Goal: Task Accomplishment & Management: Manage account settings

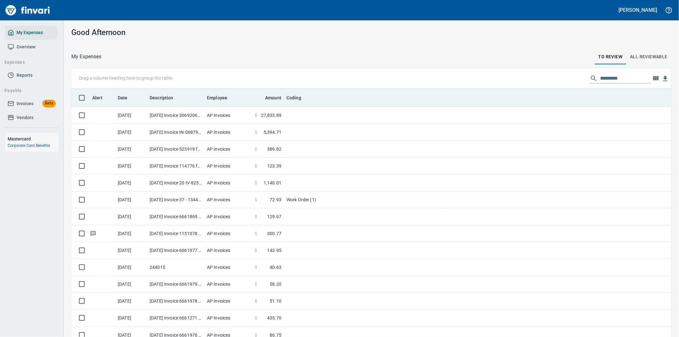
scroll to position [262, 584]
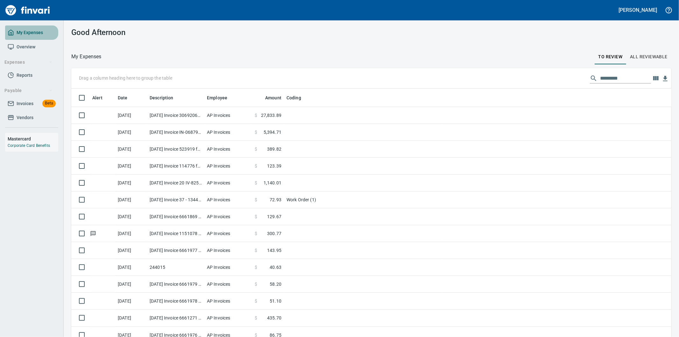
click at [23, 31] on span "My Expenses" at bounding box center [30, 33] width 26 height 8
click at [653, 78] on icon "button" at bounding box center [655, 78] width 5 height 4
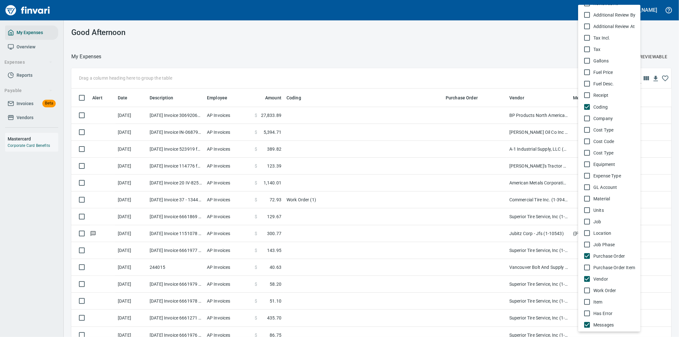
scroll to position [256, 584]
click at [664, 30] on div at bounding box center [339, 168] width 679 height 337
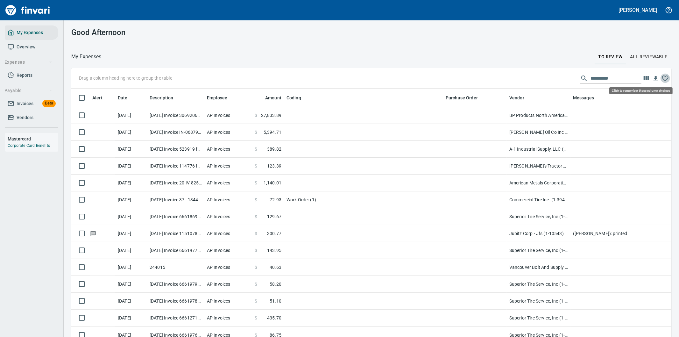
click at [662, 77] on icon "button" at bounding box center [666, 79] width 8 height 8
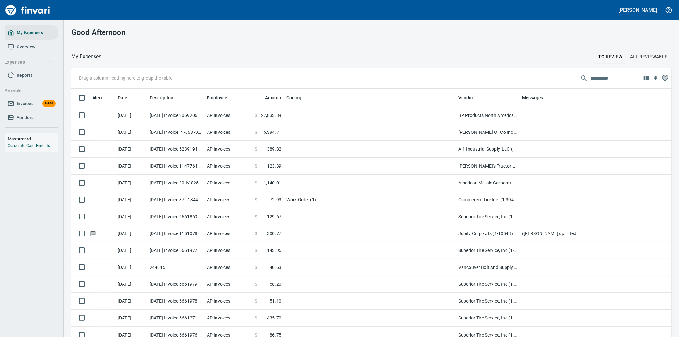
drag, startPoint x: 507, startPoint y: 96, endPoint x: 354, endPoint y: 104, distance: 153.4
click at [354, 104] on body "[PERSON_NAME] My Expenses Overview Expenses Reports Payable Invoices Beta Vendo…" at bounding box center [339, 168] width 679 height 337
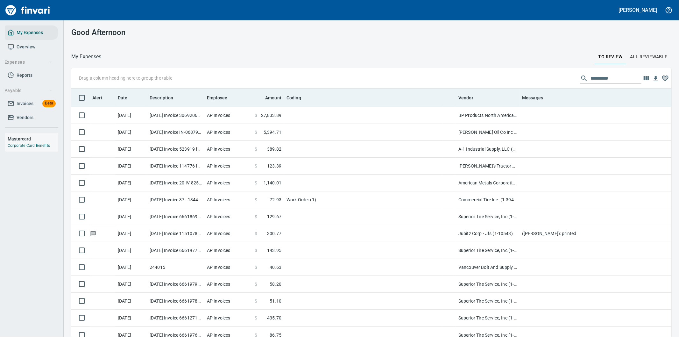
drag, startPoint x: 455, startPoint y: 97, endPoint x: 330, endPoint y: 101, distance: 124.6
click at [330, 101] on body "[PERSON_NAME] My Expenses Overview Expenses Reports Payable Invoices Beta Vendo…" at bounding box center [339, 168] width 679 height 337
click at [370, 98] on div "Coding" at bounding box center [364, 98] width 154 height 8
click at [384, 95] on div "Coding" at bounding box center [364, 98] width 154 height 8
click at [398, 98] on div "Coding" at bounding box center [364, 98] width 154 height 8
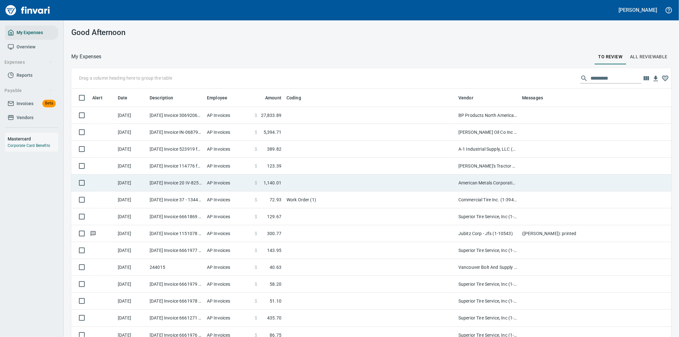
click at [519, 182] on td "American Metals Corporation (1-22150)" at bounding box center [488, 183] width 64 height 17
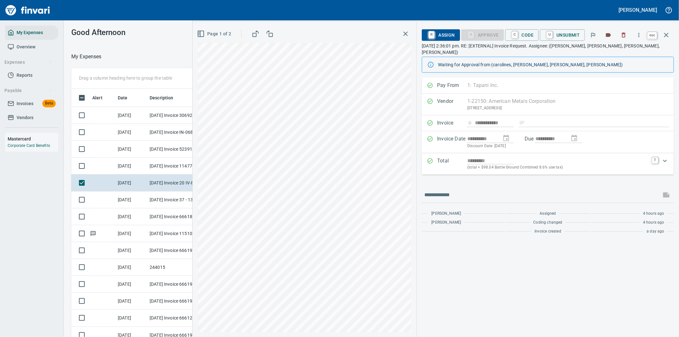
scroll to position [256, 425]
click at [664, 33] on icon "button" at bounding box center [667, 35] width 8 height 8
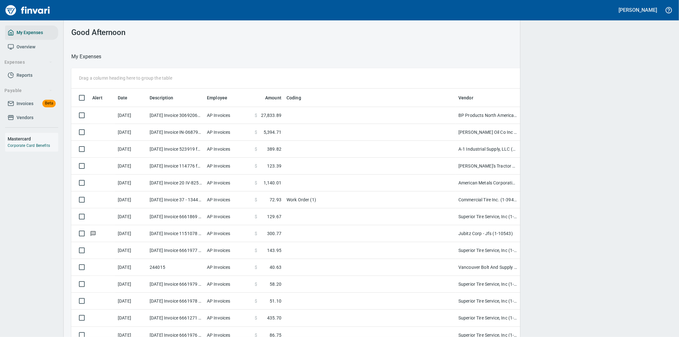
scroll to position [256, 584]
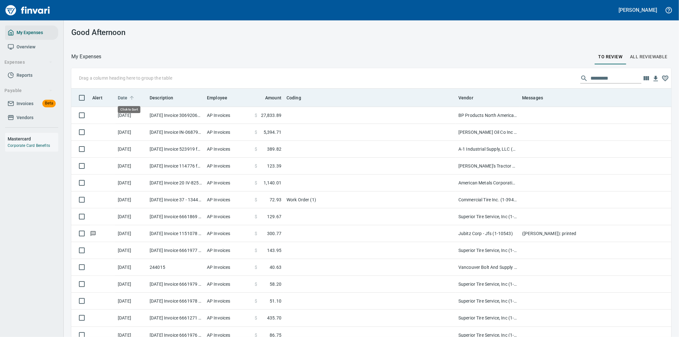
click at [123, 97] on span "Date" at bounding box center [123, 98] width 10 height 8
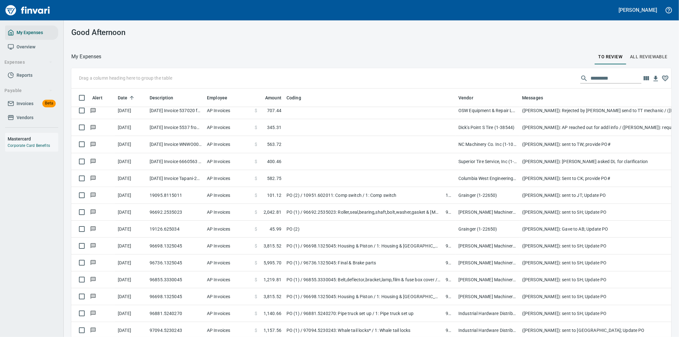
scroll to position [0, 0]
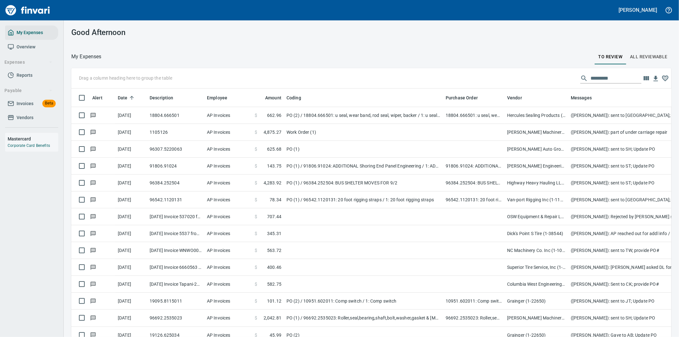
drag, startPoint x: 455, startPoint y: 97, endPoint x: 504, endPoint y: 95, distance: 48.8
click at [504, 95] on body "[PERSON_NAME] My Expenses Overview Expenses Reports Payable Invoices Beta Vendo…" at bounding box center [339, 168] width 679 height 337
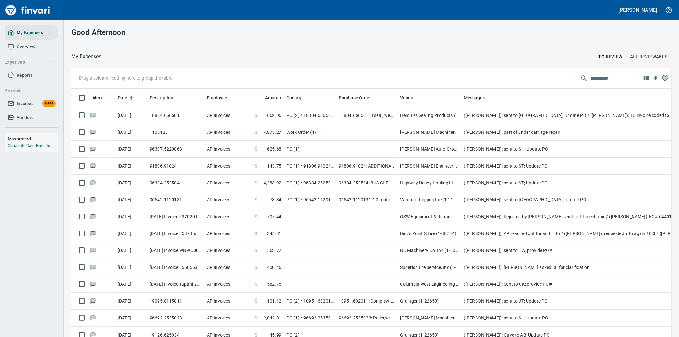
drag, startPoint x: 444, startPoint y: 96, endPoint x: 337, endPoint y: 104, distance: 107.3
click at [337, 104] on body "[PERSON_NAME] My Expenses Overview Expenses Reports Payable Invoices Beta Vendo…" at bounding box center [339, 168] width 679 height 337
click at [644, 78] on icon "button" at bounding box center [646, 78] width 5 height 4
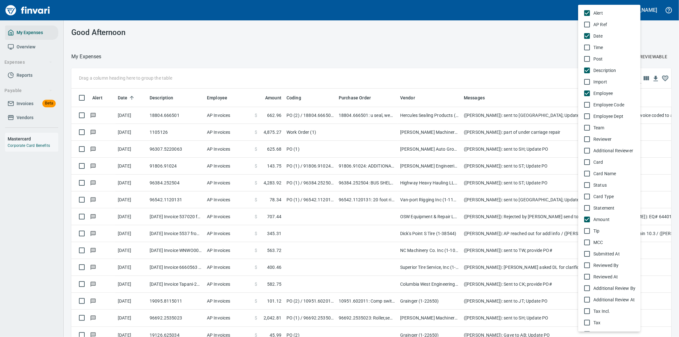
click at [418, 152] on div at bounding box center [339, 168] width 679 height 337
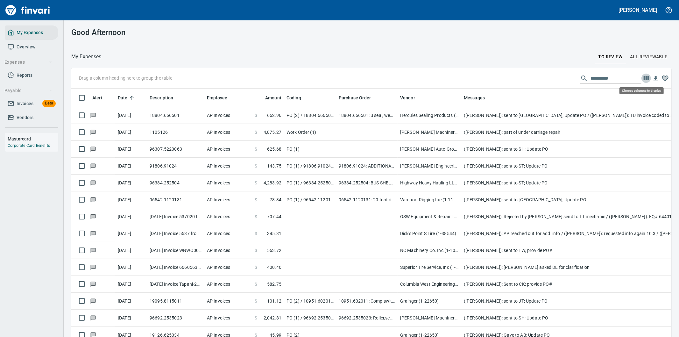
click at [644, 76] on icon "button" at bounding box center [646, 78] width 5 height 4
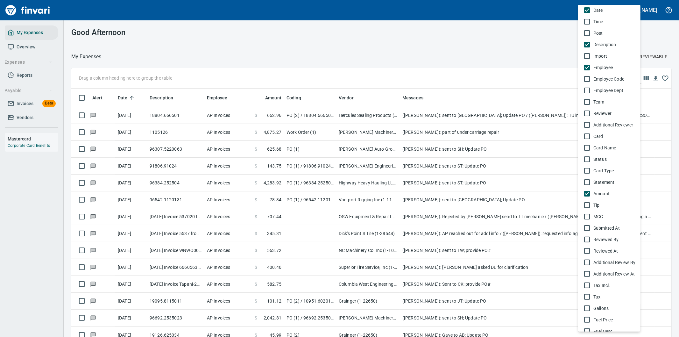
scroll to position [0, 0]
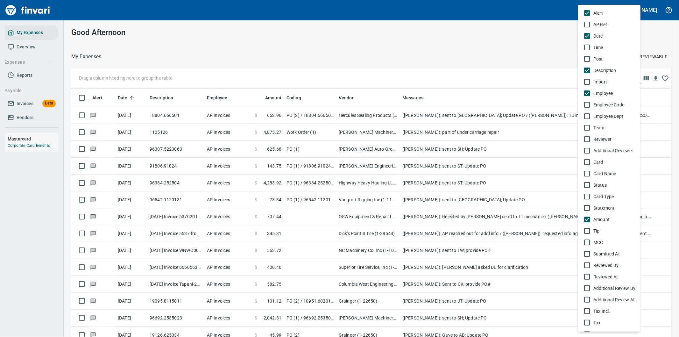
click at [660, 78] on div at bounding box center [339, 168] width 679 height 337
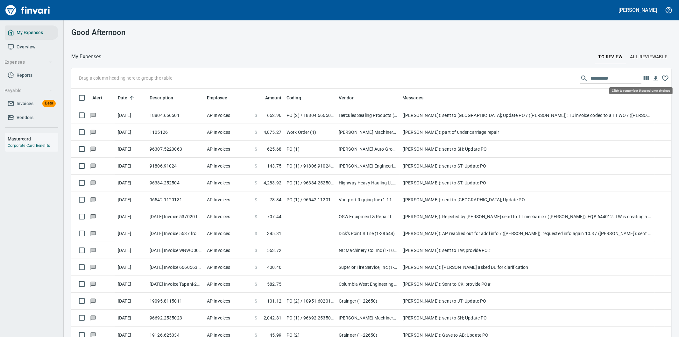
click at [662, 78] on icon "button" at bounding box center [666, 79] width 8 height 8
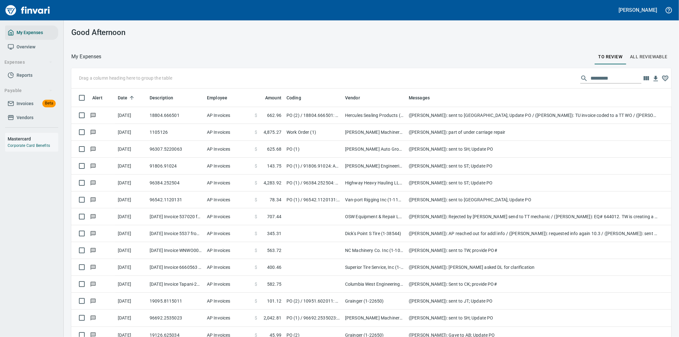
scroll to position [256, 584]
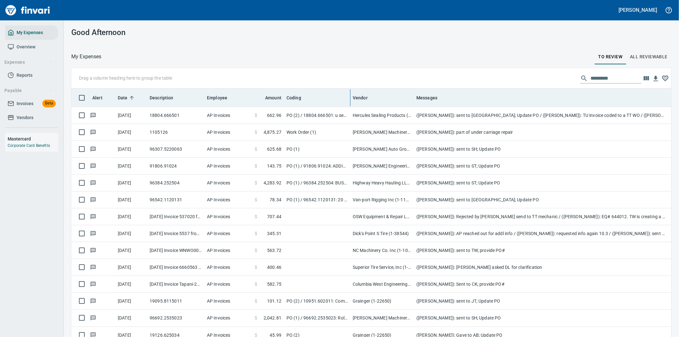
drag, startPoint x: 337, startPoint y: 96, endPoint x: 351, endPoint y: 91, distance: 15.4
click at [351, 91] on body "[PERSON_NAME] My Expenses Overview Expenses Reports Payable Invoices Beta Vendo…" at bounding box center [339, 168] width 679 height 337
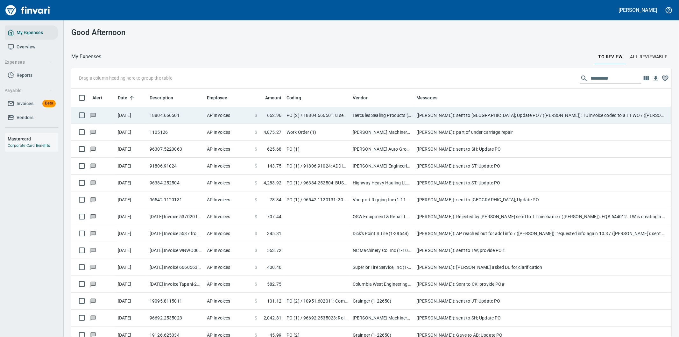
click at [448, 115] on td "([PERSON_NAME]): sent to [GEOGRAPHIC_DATA]; Update PO / ([PERSON_NAME]): TU inv…" at bounding box center [541, 115] width 255 height 17
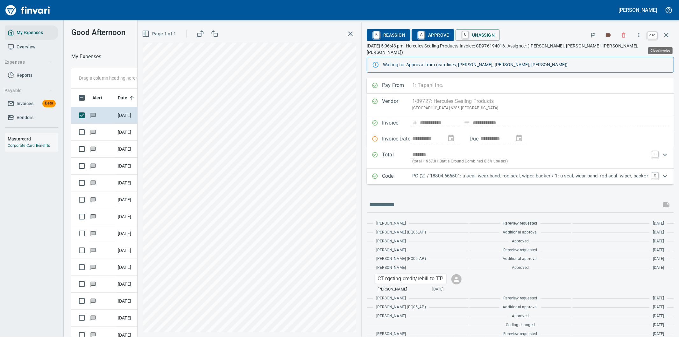
scroll to position [256, 425]
click at [666, 32] on icon "button" at bounding box center [667, 35] width 8 height 8
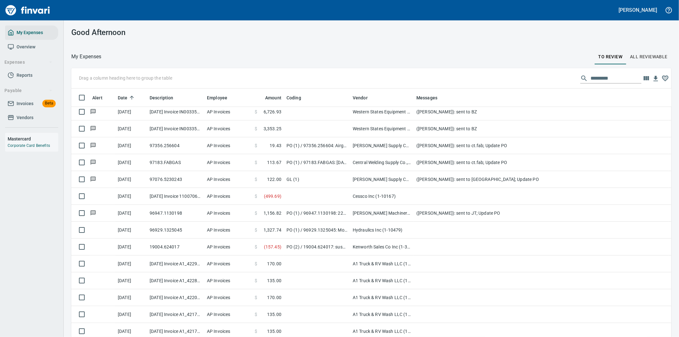
scroll to position [256, 584]
click at [598, 78] on input "text" at bounding box center [616, 78] width 51 height 10
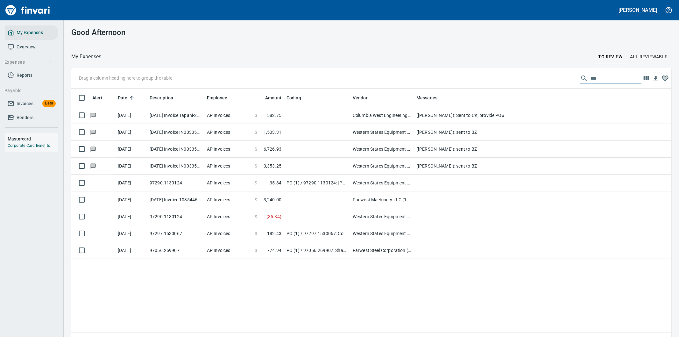
scroll to position [0, 0]
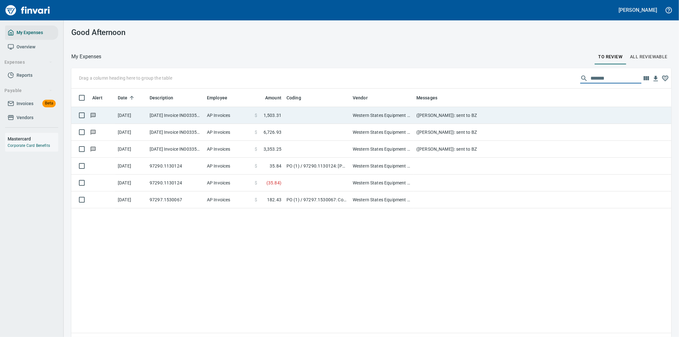
type input "*******"
click at [296, 116] on td at bounding box center [317, 115] width 66 height 17
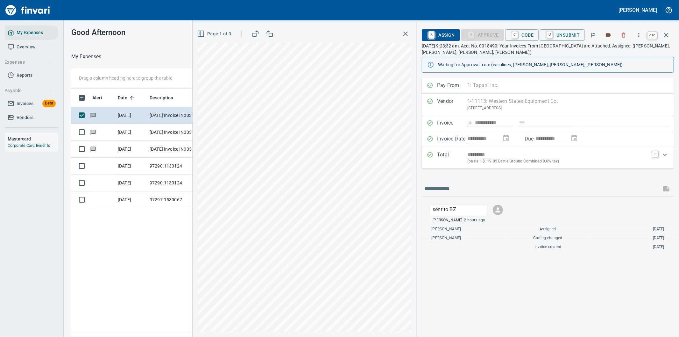
scroll to position [256, 431]
click at [667, 33] on icon "button" at bounding box center [667, 35] width 8 height 8
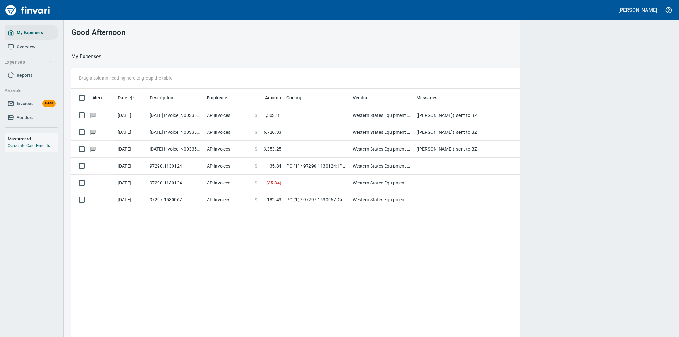
scroll to position [256, 587]
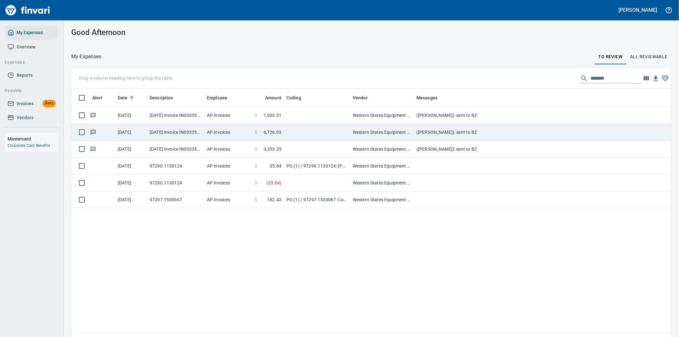
click at [315, 133] on td at bounding box center [317, 132] width 66 height 17
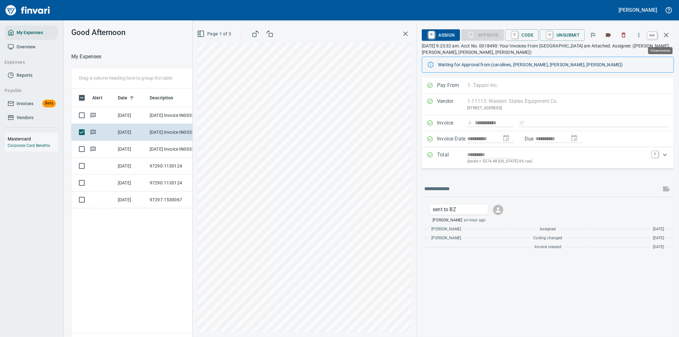
scroll to position [256, 431]
click at [668, 34] on icon "button" at bounding box center [667, 35] width 8 height 8
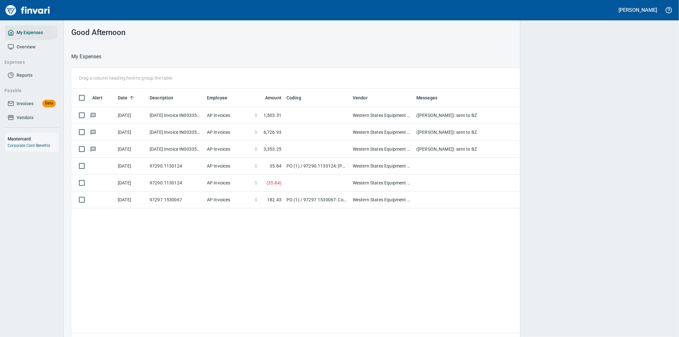
scroll to position [256, 589]
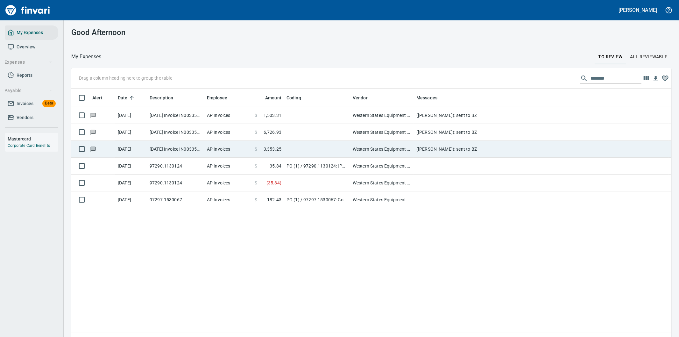
click at [293, 147] on td at bounding box center [317, 149] width 66 height 17
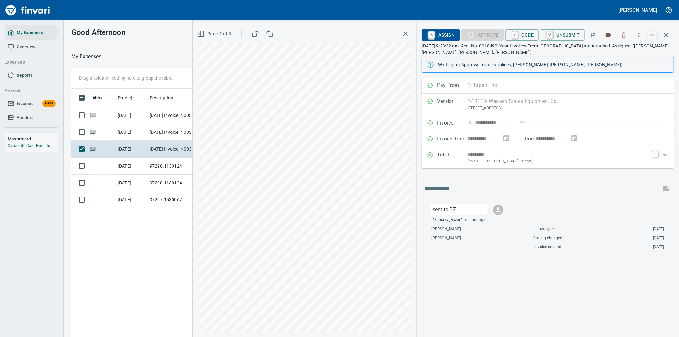
scroll to position [256, 431]
click at [530, 34] on span "C Code" at bounding box center [522, 35] width 24 height 11
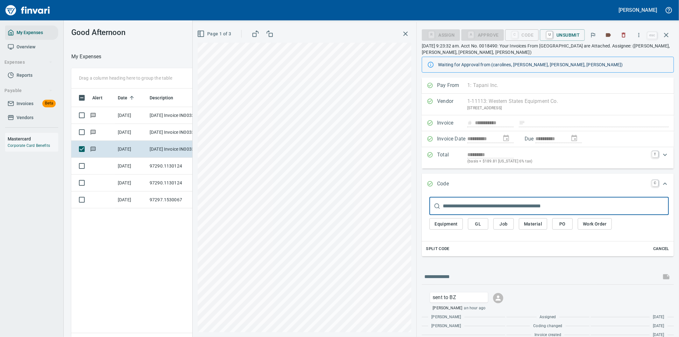
click at [584, 224] on span "Work Order" at bounding box center [595, 224] width 24 height 8
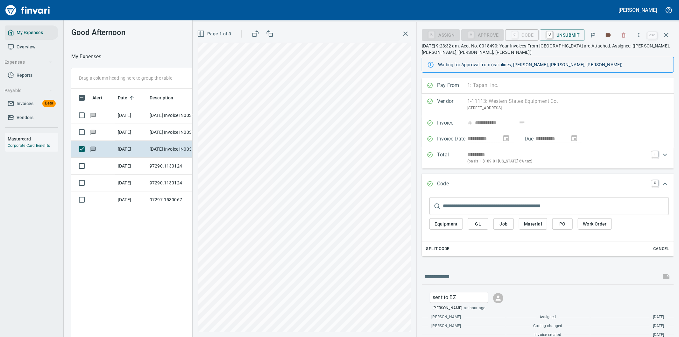
click at [593, 224] on span "Work Order" at bounding box center [595, 224] width 24 height 8
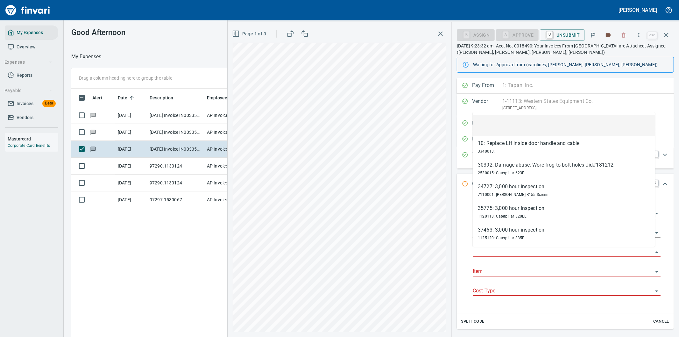
click at [489, 252] on input "Work Order" at bounding box center [563, 252] width 180 height 9
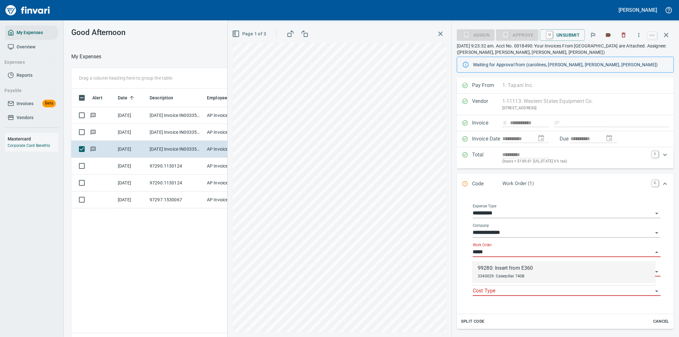
drag, startPoint x: 518, startPoint y: 270, endPoint x: 524, endPoint y: 256, distance: 15.8
click at [518, 270] on div "99280: Insert from E360" at bounding box center [505, 268] width 55 height 8
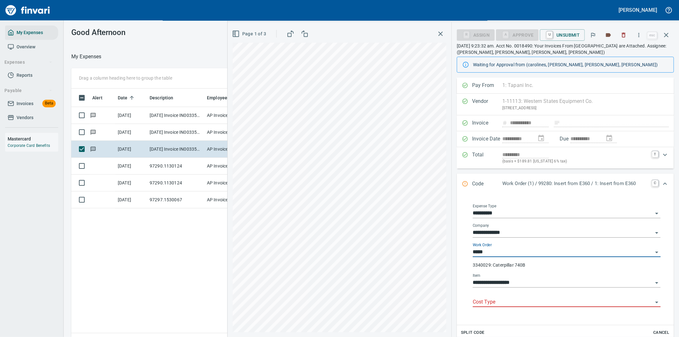
type input "**********"
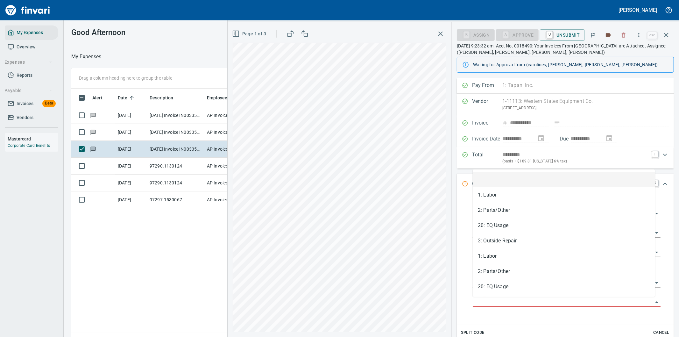
click at [493, 301] on input "Cost Type" at bounding box center [563, 302] width 180 height 9
drag, startPoint x: 498, startPoint y: 239, endPoint x: 532, endPoint y: 223, distance: 38.1
click at [498, 238] on li "3: Outside Repair" at bounding box center [564, 240] width 182 height 15
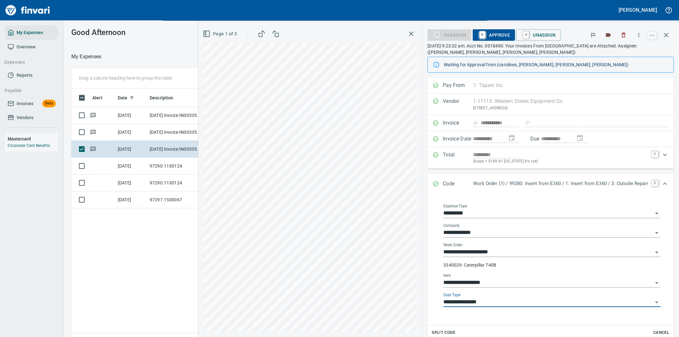
type input "**********"
click at [489, 33] on span "A Approve" at bounding box center [494, 35] width 32 height 11
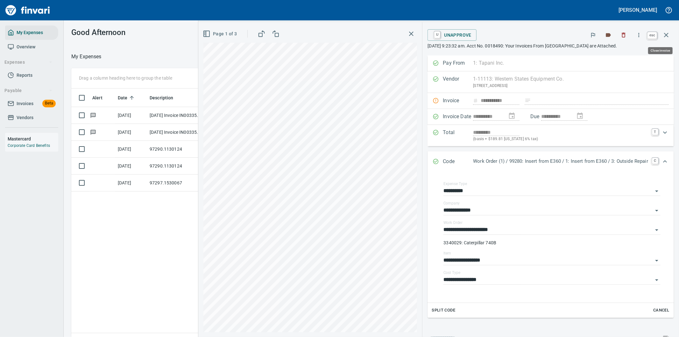
click at [667, 31] on icon "button" at bounding box center [667, 35] width 8 height 8
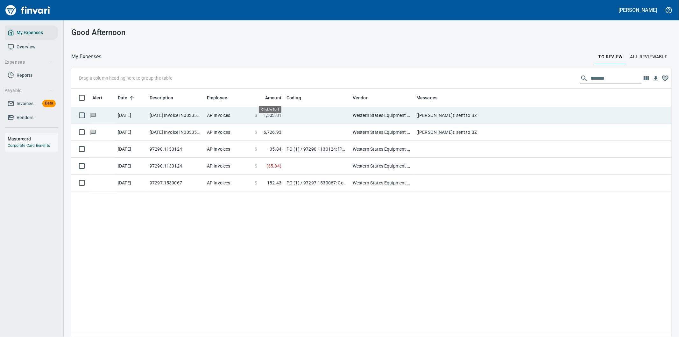
scroll to position [256, 590]
click at [199, 115] on td "[DATE] Invoice IN003352444 from [GEOGRAPHIC_DATA] Equipment Co. (1-11113)" at bounding box center [175, 115] width 57 height 17
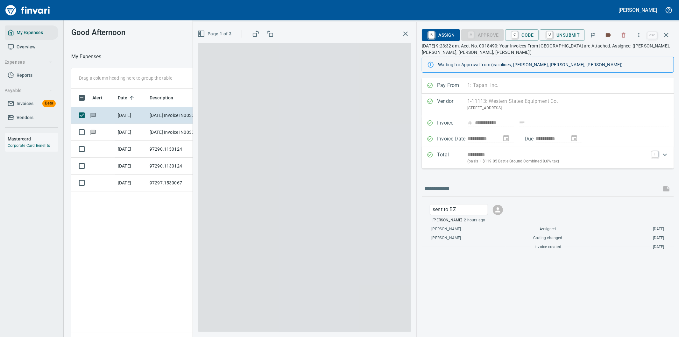
scroll to position [256, 431]
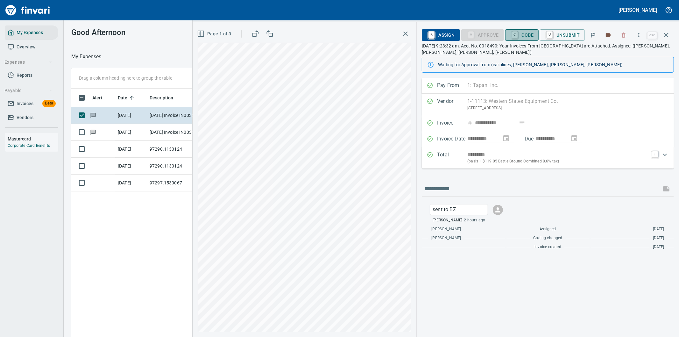
click at [528, 34] on span "C Code" at bounding box center [522, 35] width 24 height 11
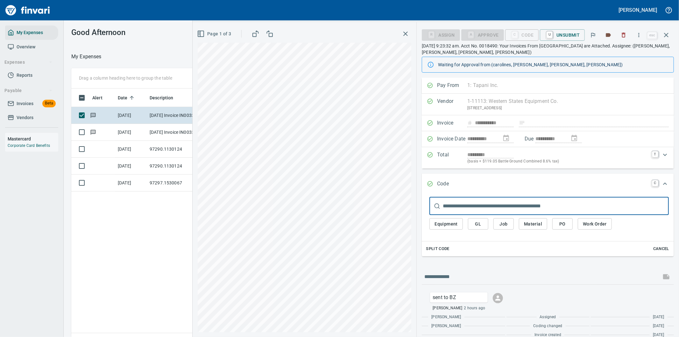
click at [595, 221] on span "Work Order" at bounding box center [595, 224] width 24 height 8
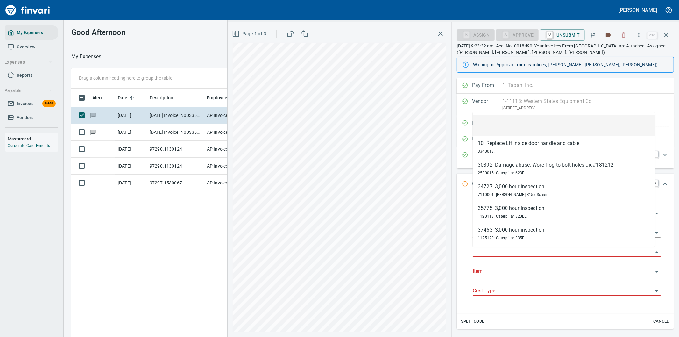
click at [497, 249] on input "Work Order" at bounding box center [563, 252] width 180 height 9
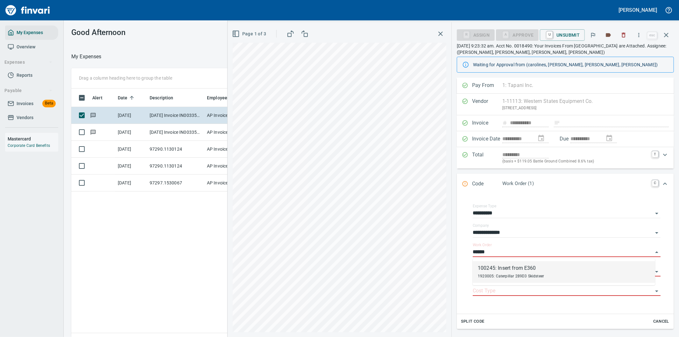
click at [507, 271] on div "100245: Insert from E360" at bounding box center [511, 268] width 66 height 8
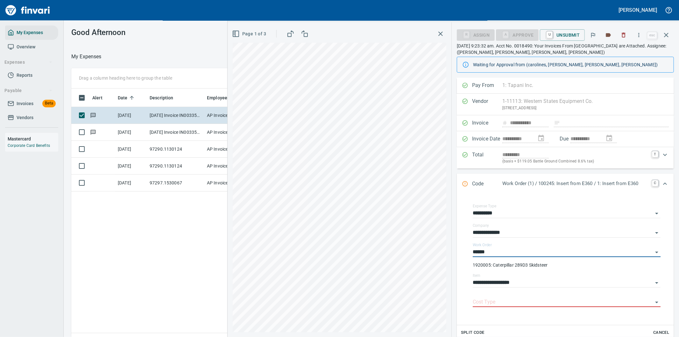
type input "**********"
click at [493, 297] on div "Cost Type" at bounding box center [567, 300] width 188 height 14
type input "**********"
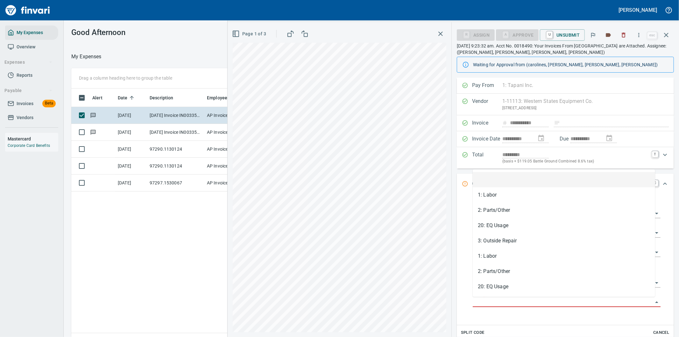
click at [486, 303] on input "Cost Type" at bounding box center [563, 302] width 180 height 9
click at [499, 239] on li "3: Outside Repair" at bounding box center [564, 240] width 182 height 15
type input "**********"
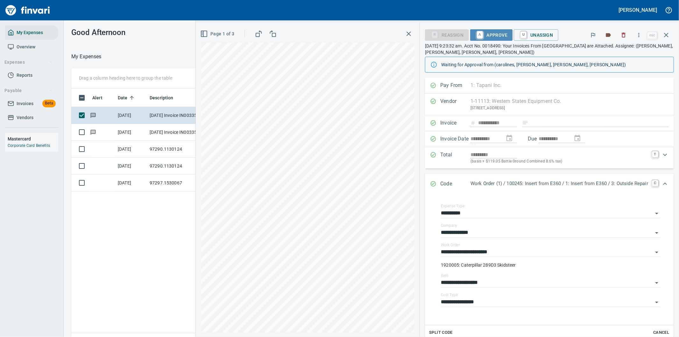
click at [486, 33] on span "A Approve" at bounding box center [491, 35] width 32 height 11
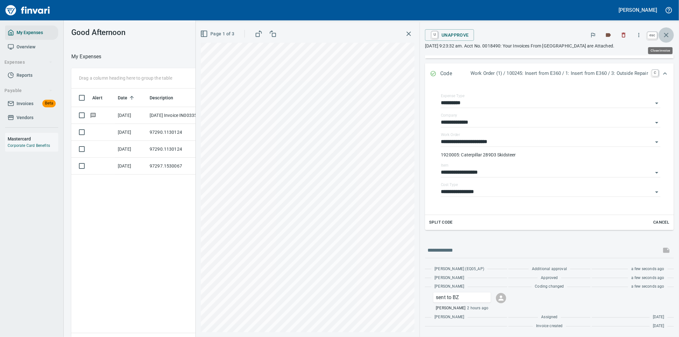
click at [666, 34] on icon "button" at bounding box center [666, 35] width 4 height 4
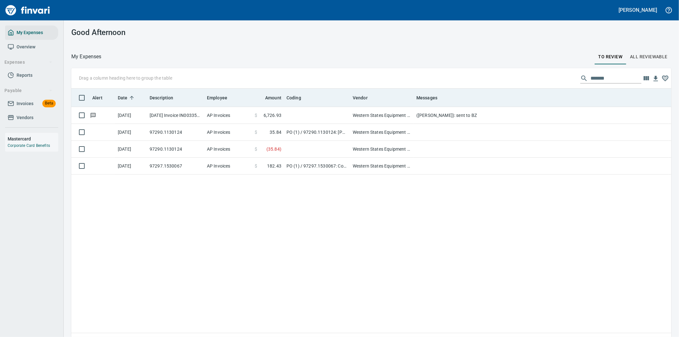
scroll to position [256, 590]
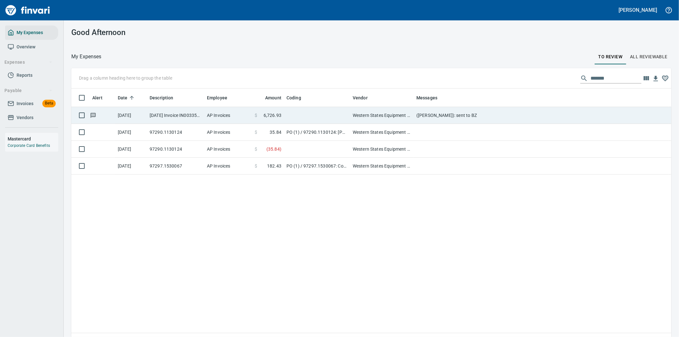
click at [324, 116] on td at bounding box center [317, 115] width 66 height 17
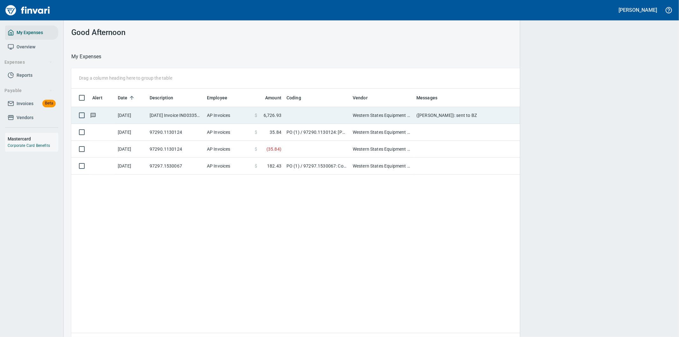
scroll to position [256, 588]
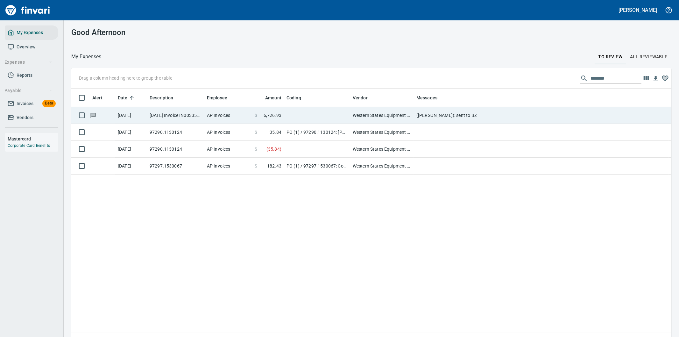
click at [303, 115] on td at bounding box center [317, 115] width 66 height 17
click at [303, 115] on div "Drag a column heading here to group the table ******* Alert Date Description Em…" at bounding box center [372, 211] width 616 height 287
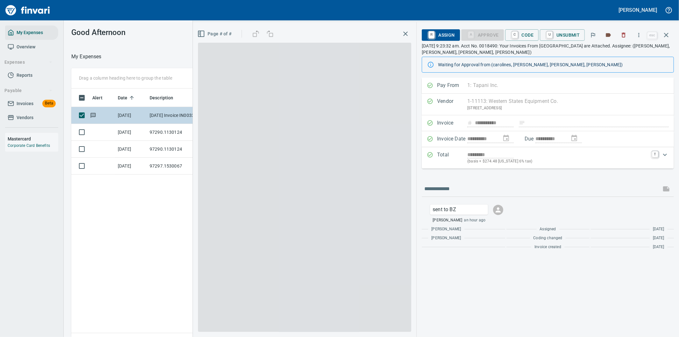
scroll to position [256, 431]
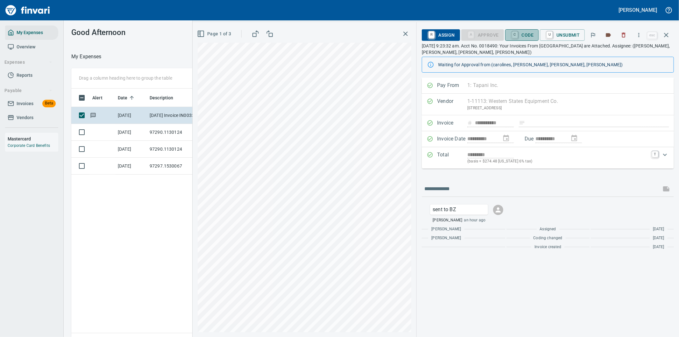
click at [520, 35] on span "C Code" at bounding box center [522, 35] width 24 height 11
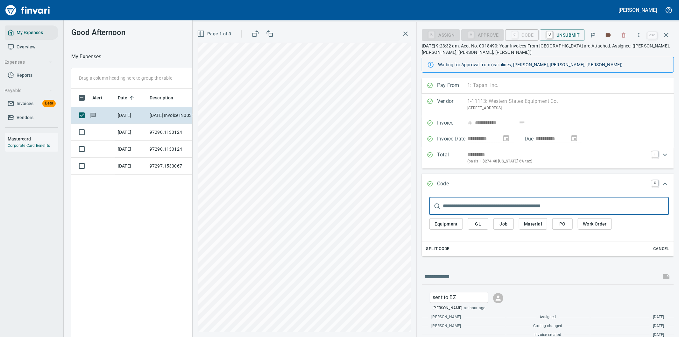
click at [595, 224] on span "Work Order" at bounding box center [595, 224] width 24 height 8
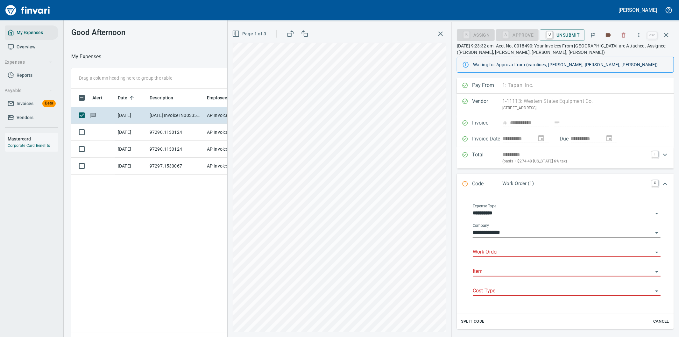
click at [496, 253] on input "Work Order" at bounding box center [563, 252] width 180 height 9
click at [505, 269] on div "99489: Insert from E360" at bounding box center [505, 268] width 55 height 8
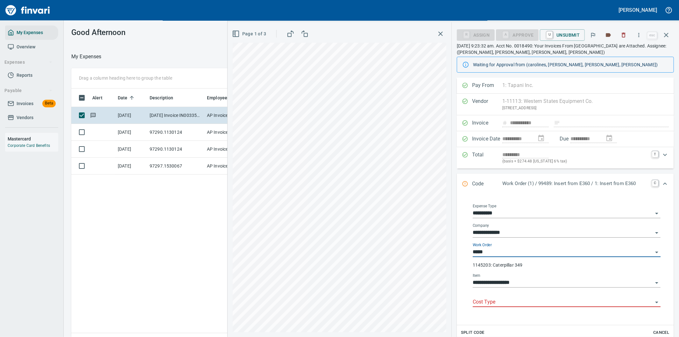
type input "**********"
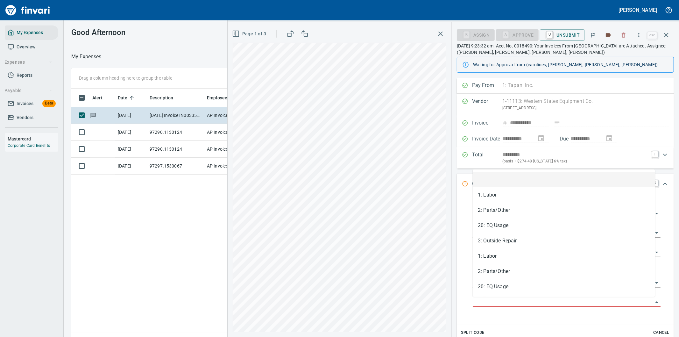
click at [493, 304] on input "Cost Type" at bounding box center [563, 302] width 180 height 9
click at [504, 241] on li "3: Outside Repair" at bounding box center [564, 240] width 182 height 15
type input "**********"
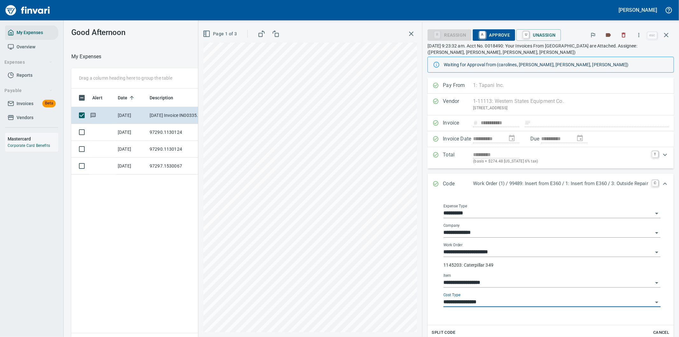
scroll to position [35, 0]
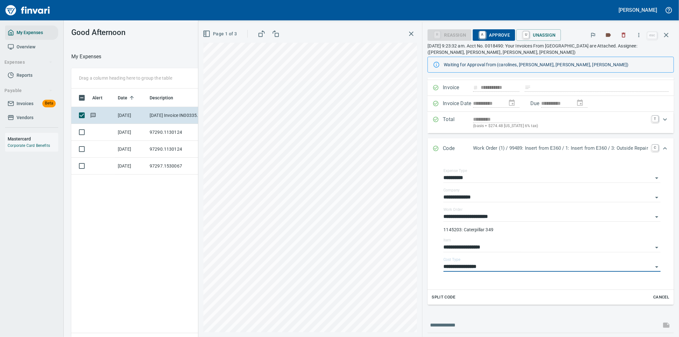
click at [437, 296] on span "Split Code" at bounding box center [444, 297] width 24 height 7
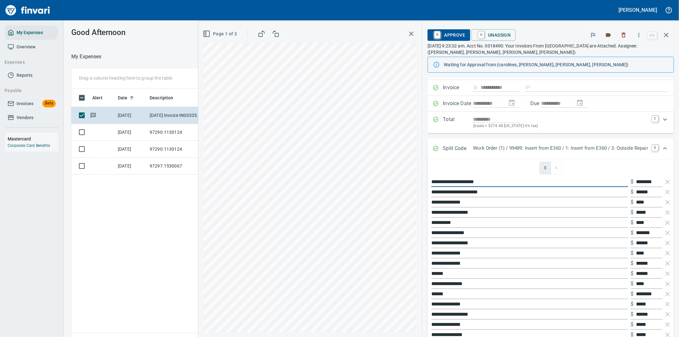
click at [388, 183] on div "**********" at bounding box center [438, 179] width 481 height 315
type input "*********"
type input "********"
click at [497, 192] on input "**********" at bounding box center [529, 192] width 197 height 10
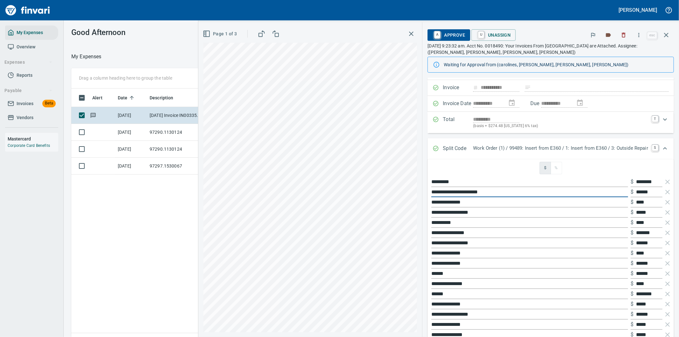
click at [384, 190] on div "**********" at bounding box center [438, 179] width 481 height 315
type input "*********"
click at [666, 202] on icon "button" at bounding box center [668, 202] width 4 height 4
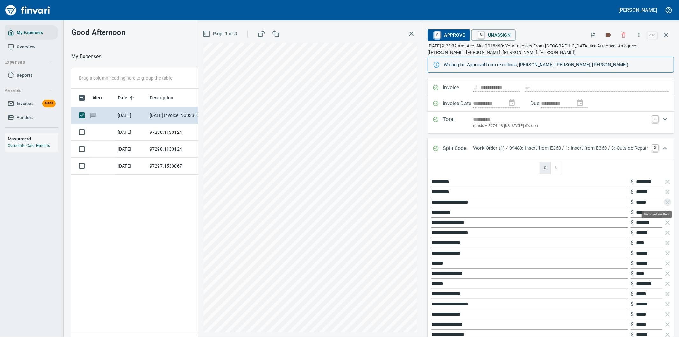
click at [666, 202] on icon "button" at bounding box center [668, 202] width 4 height 4
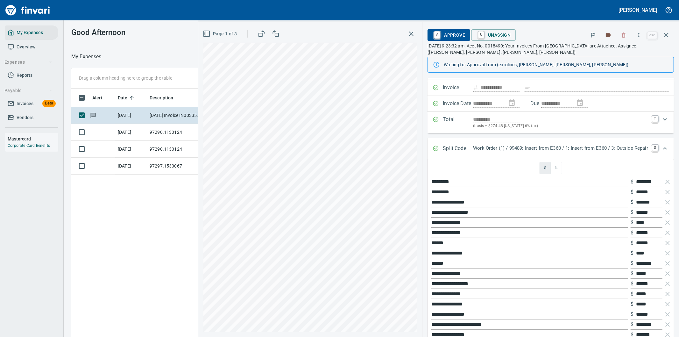
click at [666, 202] on icon "button" at bounding box center [668, 202] width 4 height 4
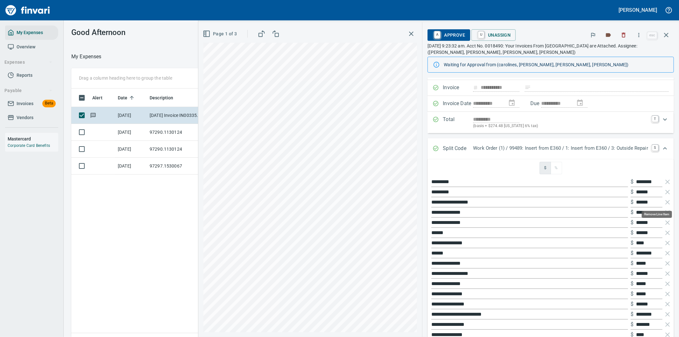
click at [666, 202] on icon "button" at bounding box center [668, 202] width 4 height 4
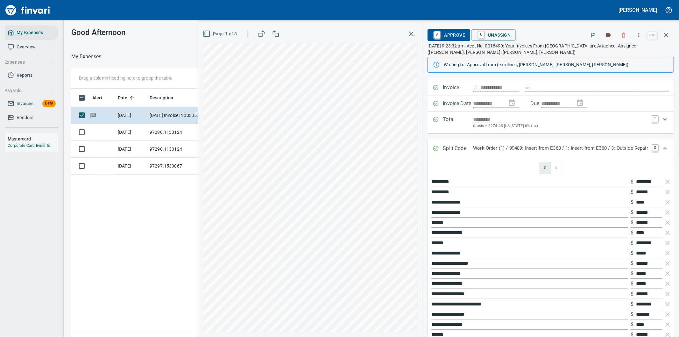
click at [666, 202] on icon "button" at bounding box center [668, 202] width 4 height 4
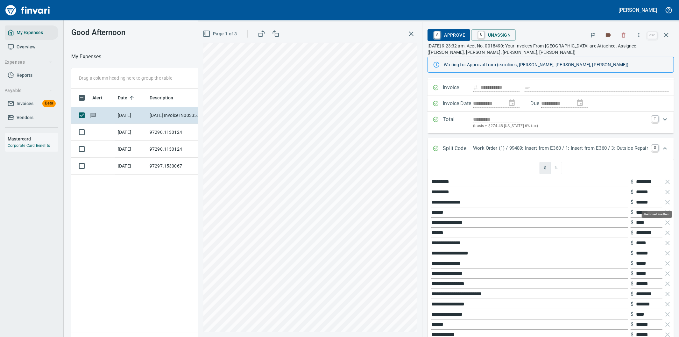
click at [666, 202] on icon "button" at bounding box center [668, 202] width 4 height 4
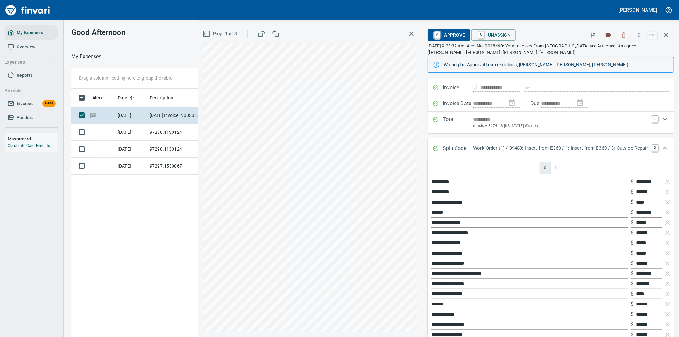
click at [666, 202] on icon "button" at bounding box center [668, 202] width 4 height 4
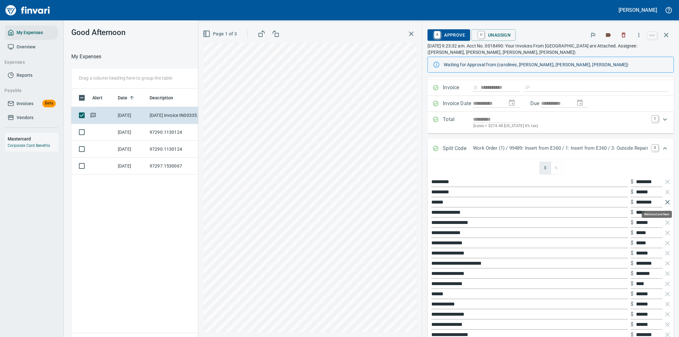
click at [664, 202] on icon "button" at bounding box center [668, 202] width 8 height 8
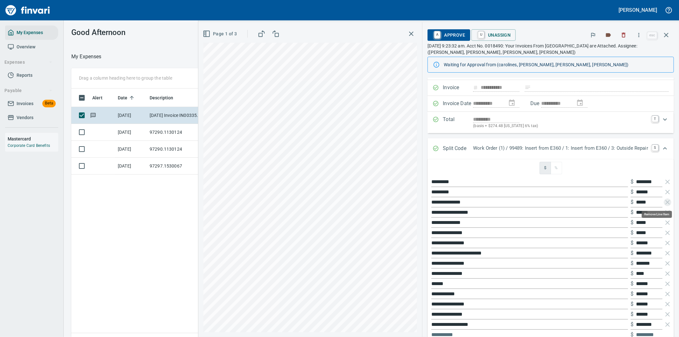
click at [664, 202] on icon "button" at bounding box center [668, 202] width 8 height 8
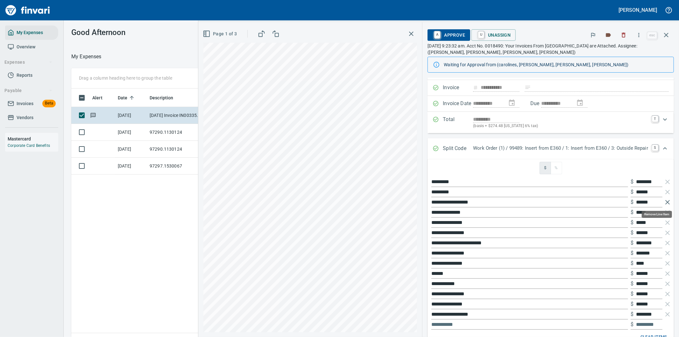
click at [664, 202] on icon "button" at bounding box center [668, 202] width 8 height 8
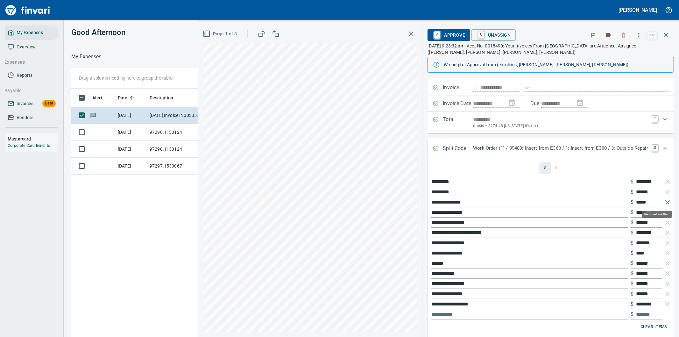
click at [664, 202] on icon "button" at bounding box center [668, 202] width 8 height 8
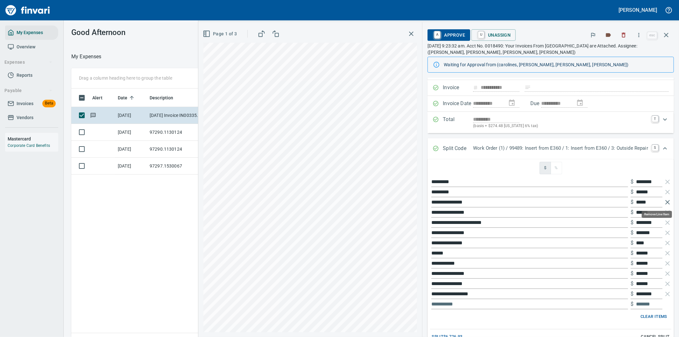
click at [664, 202] on icon "button" at bounding box center [668, 202] width 8 height 8
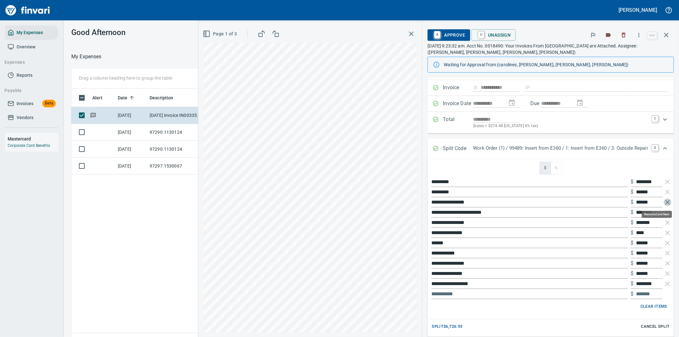
click at [664, 202] on icon "button" at bounding box center [668, 202] width 8 height 8
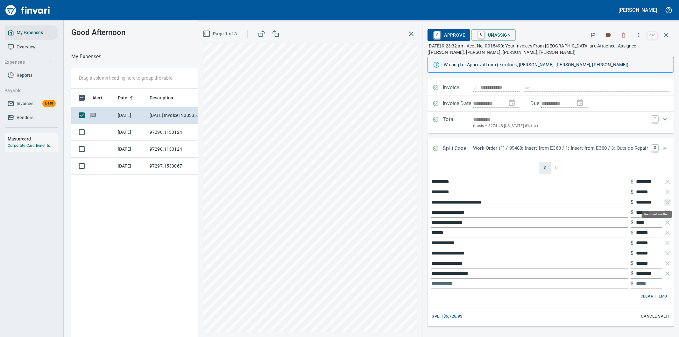
click at [664, 202] on icon "button" at bounding box center [668, 202] width 8 height 8
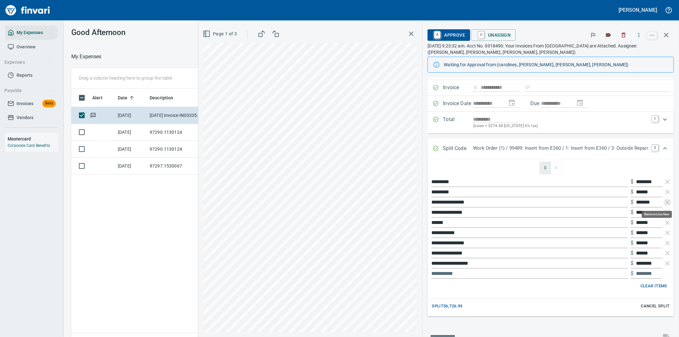
click at [664, 202] on icon "button" at bounding box center [668, 202] width 8 height 8
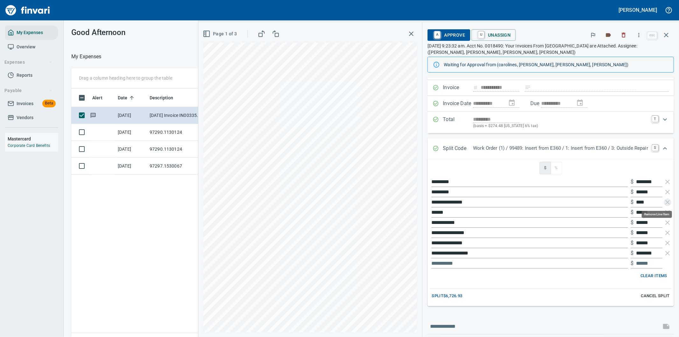
click at [664, 202] on icon "button" at bounding box center [668, 202] width 8 height 8
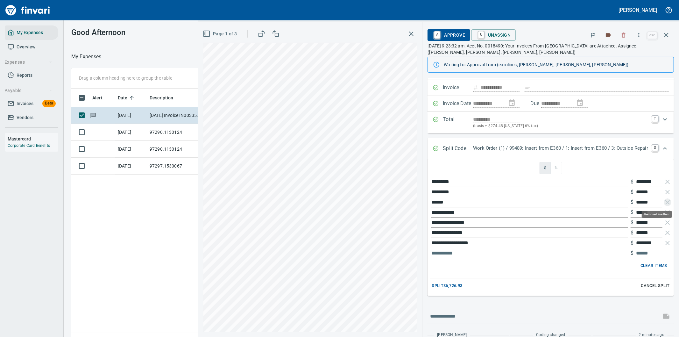
click at [664, 202] on icon "button" at bounding box center [668, 202] width 8 height 8
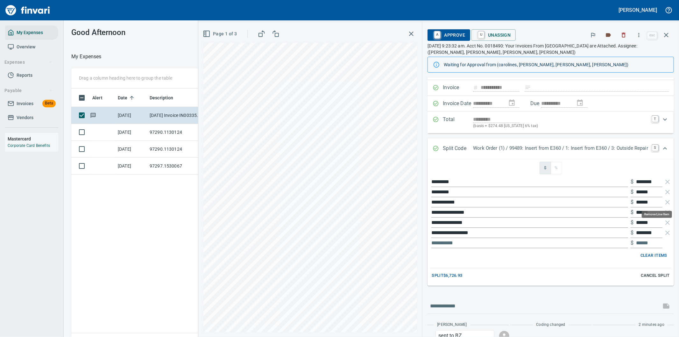
click at [664, 202] on icon "button" at bounding box center [668, 202] width 8 height 8
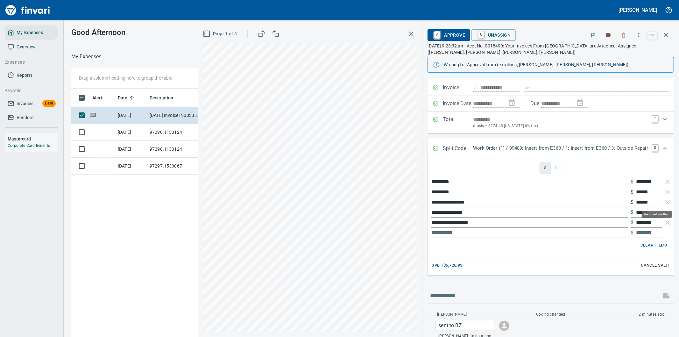
click at [664, 202] on icon "button" at bounding box center [668, 202] width 8 height 8
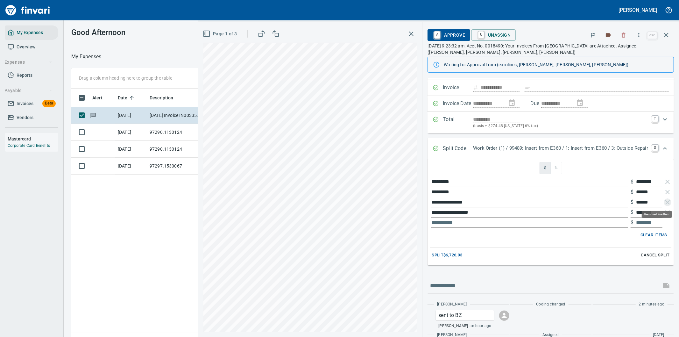
click at [664, 202] on icon "button" at bounding box center [668, 202] width 8 height 8
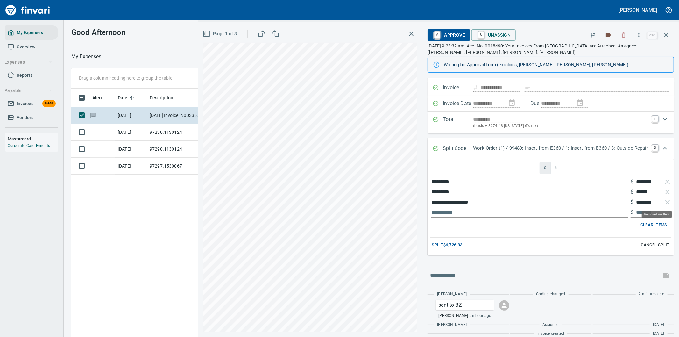
click at [664, 202] on icon "button" at bounding box center [668, 202] width 8 height 8
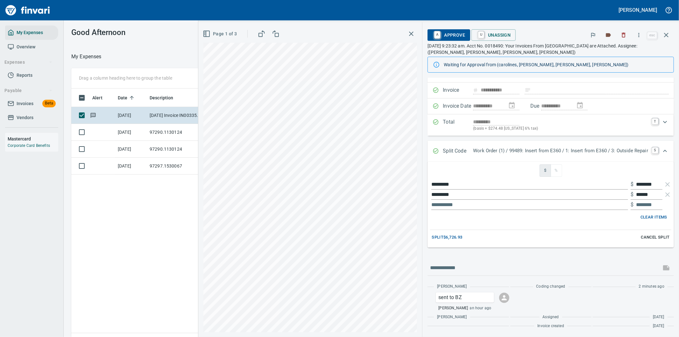
scroll to position [33, 0]
drag, startPoint x: 647, startPoint y: 193, endPoint x: 625, endPoint y: 195, distance: 22.3
click at [625, 195] on div "********* $ ******" at bounding box center [550, 194] width 241 height 10
type input "*"
click at [394, 190] on div "**********" at bounding box center [438, 179] width 481 height 315
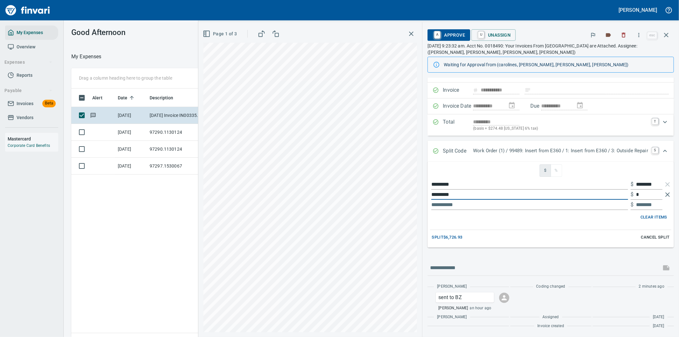
scroll to position [256, 431]
click at [666, 193] on icon "button" at bounding box center [668, 194] width 4 height 4
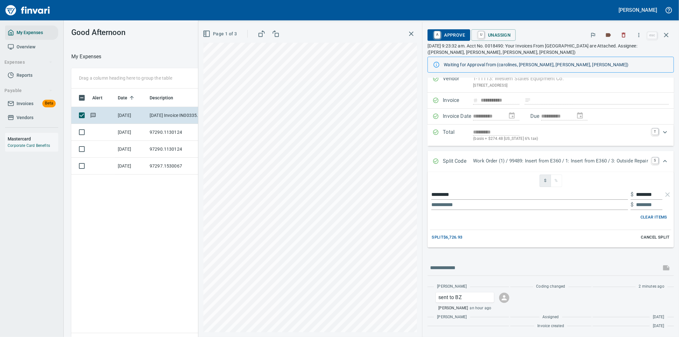
scroll to position [23, 0]
click at [439, 204] on input "text" at bounding box center [529, 205] width 197 height 10
paste input "*********"
type input "*********"
type input "********"
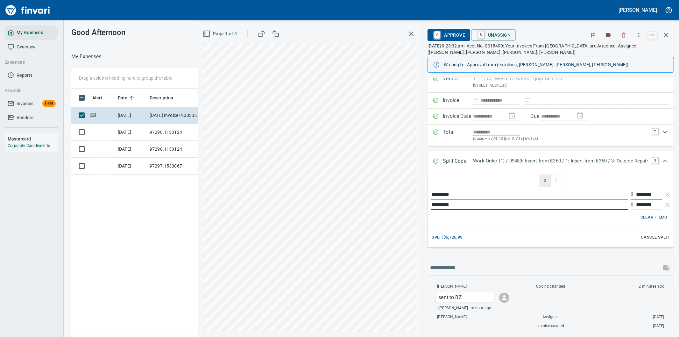
type input "*********"
click at [435, 234] on span "Split $6,726.93" at bounding box center [447, 237] width 31 height 7
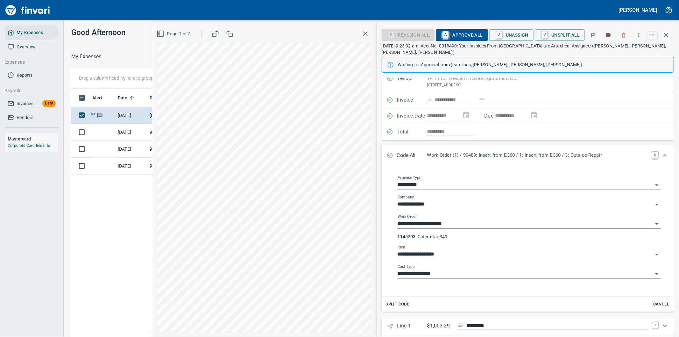
scroll to position [43, 0]
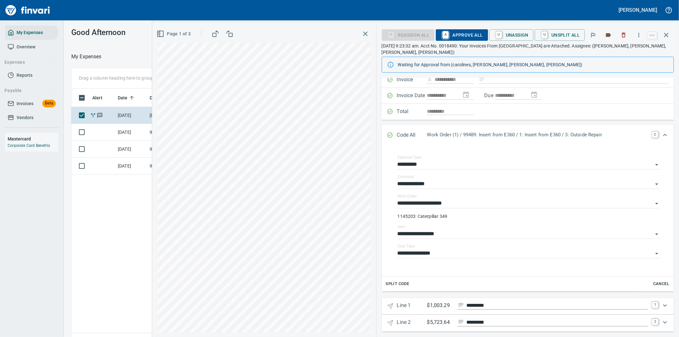
click at [661, 302] on icon "Expand" at bounding box center [665, 306] width 8 height 8
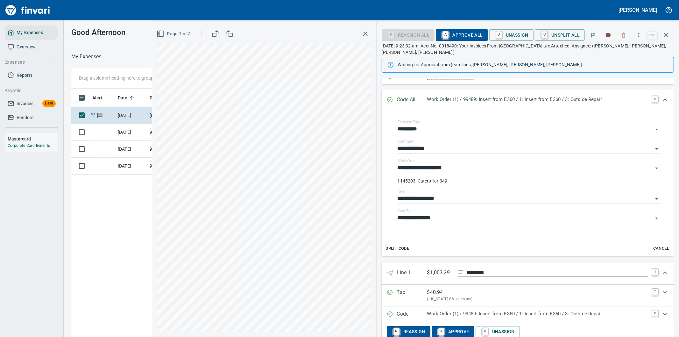
scroll to position [111, 0]
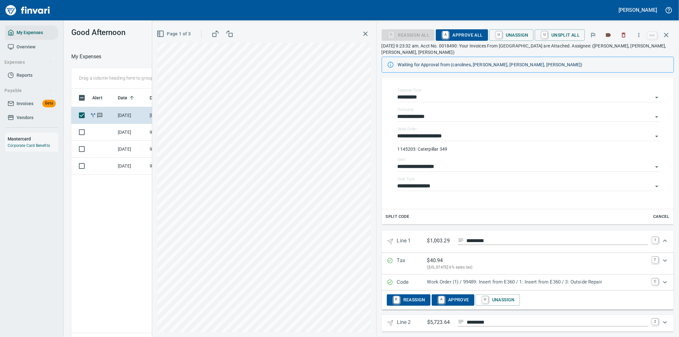
click at [553, 278] on p "Work Order (1) / 99489: Insert from E360 / 1: Insert from E360 / 3: Outside Rep…" at bounding box center [537, 281] width 221 height 7
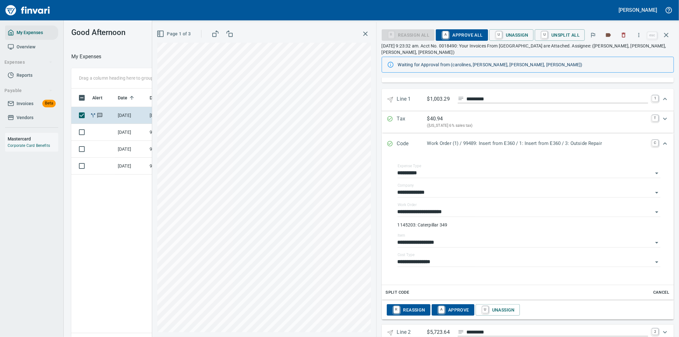
scroll to position [262, 0]
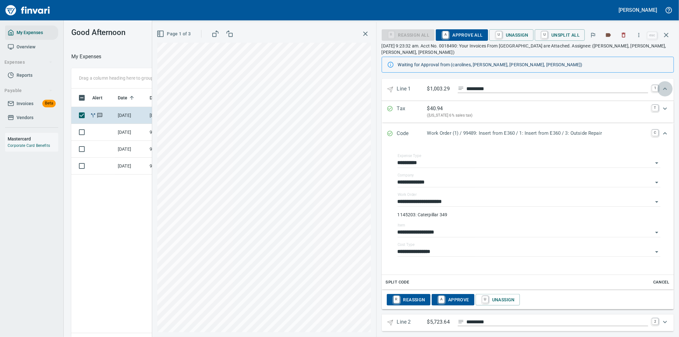
click at [661, 85] on icon "Expand" at bounding box center [665, 89] width 8 height 8
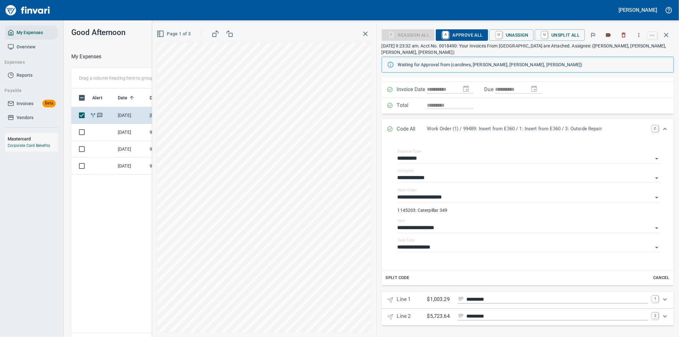
scroll to position [43, 0]
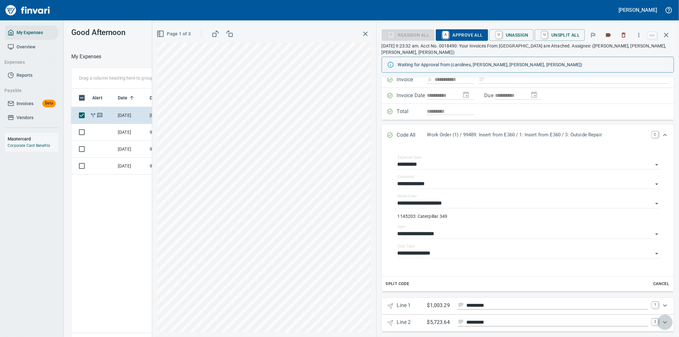
click at [663, 321] on icon "Expand" at bounding box center [665, 322] width 4 height 2
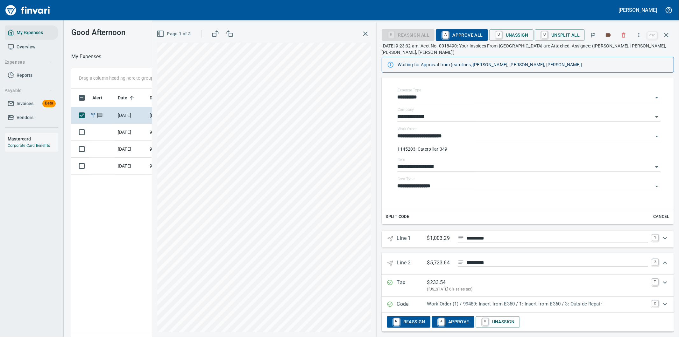
click at [539, 300] on p "Work Order (1) / 99489: Insert from E360 / 1: Insert from E360 / 3: Outside Rep…" at bounding box center [537, 303] width 221 height 7
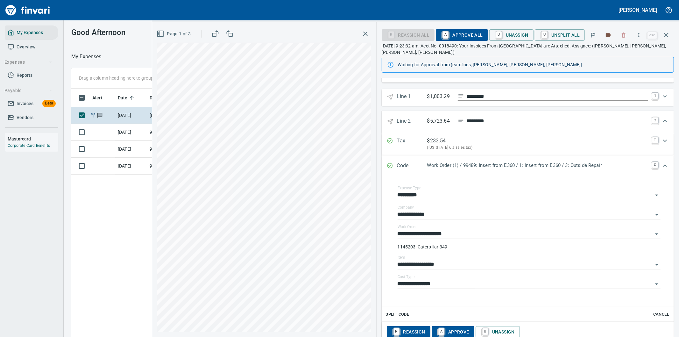
scroll to position [262, 0]
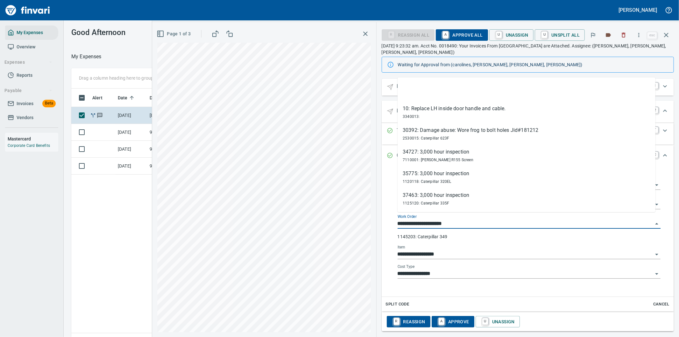
click at [538, 219] on input "**********" at bounding box center [525, 223] width 255 height 9
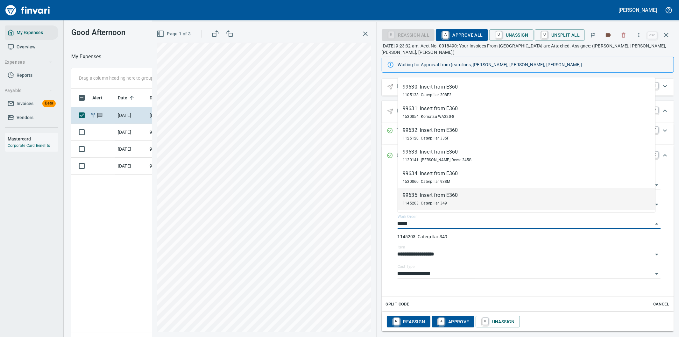
scroll to position [256, 431]
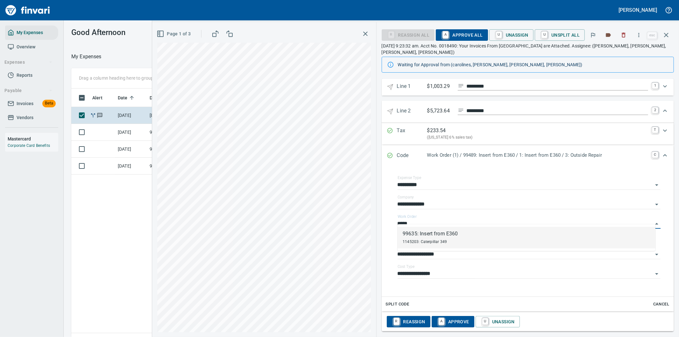
click at [440, 240] on span "1145203: Caterpillar 349" at bounding box center [425, 241] width 44 height 4
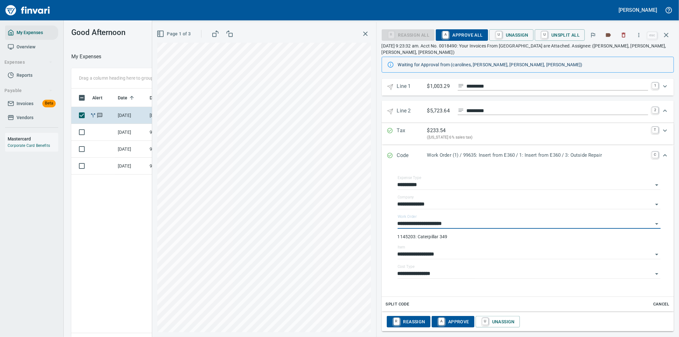
type input "**********"
click at [663, 110] on icon "Expand" at bounding box center [665, 111] width 4 height 2
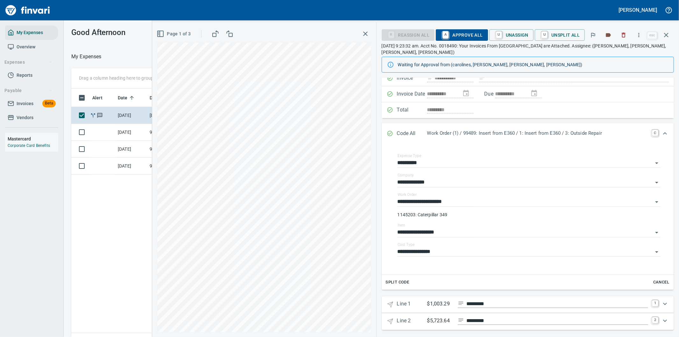
scroll to position [43, 0]
click at [470, 35] on span "A Approve All" at bounding box center [462, 35] width 42 height 11
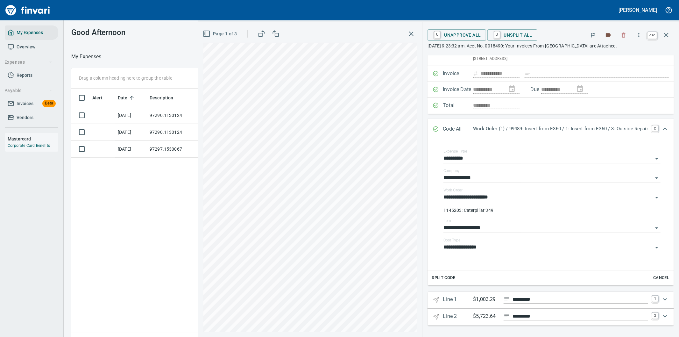
scroll to position [256, 431]
click at [667, 35] on icon "button" at bounding box center [667, 35] width 8 height 8
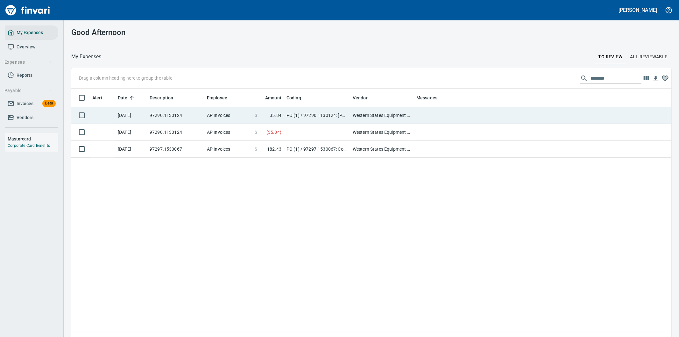
scroll to position [256, 590]
click at [301, 113] on td "PO (1) / 97290.1130124: [PERSON_NAME] & Harness / 1: Sensor & Harness" at bounding box center [317, 115] width 66 height 17
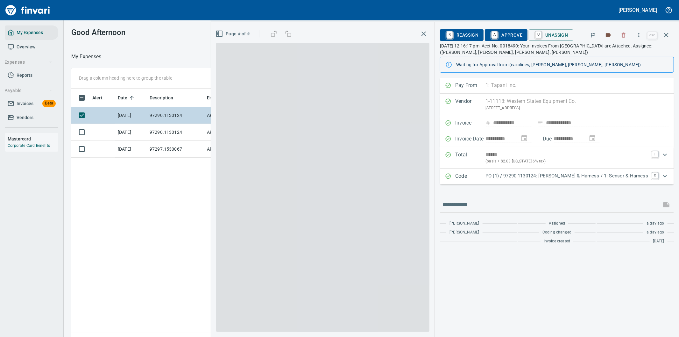
scroll to position [256, 431]
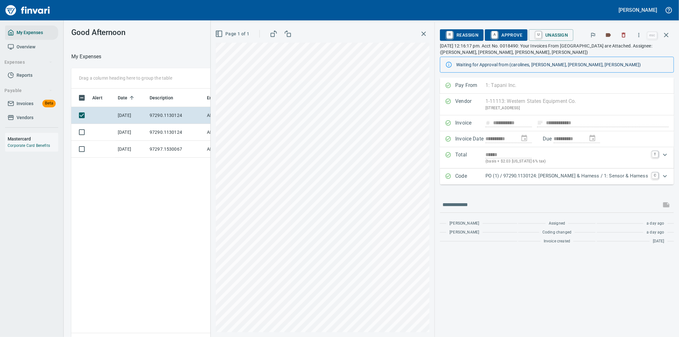
click at [520, 178] on p "PO (1) / 97290.1130124: [PERSON_NAME] & Harness / 1: Sensor & Harness" at bounding box center [567, 175] width 163 height 7
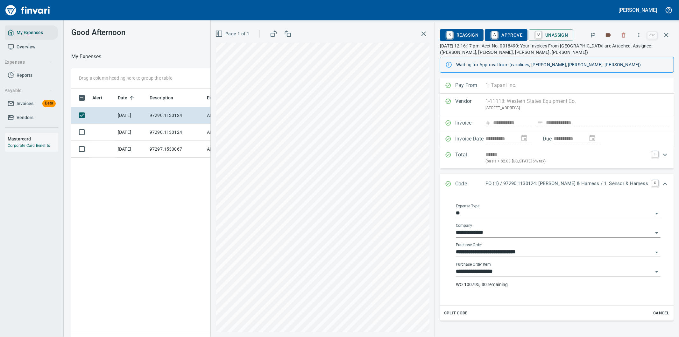
click at [503, 269] on input "**********" at bounding box center [554, 271] width 197 height 9
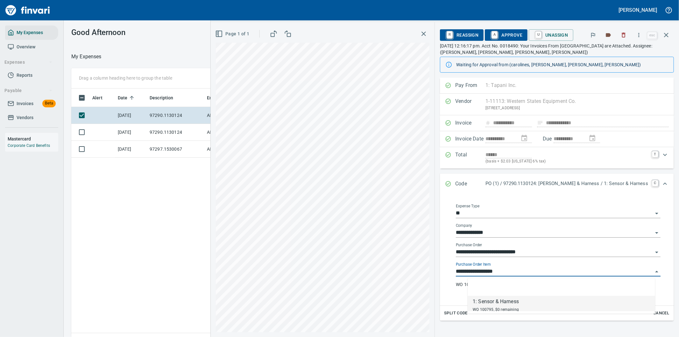
click at [503, 270] on input "**********" at bounding box center [554, 271] width 197 height 9
click at [522, 34] on span "A Approve" at bounding box center [506, 35] width 32 height 11
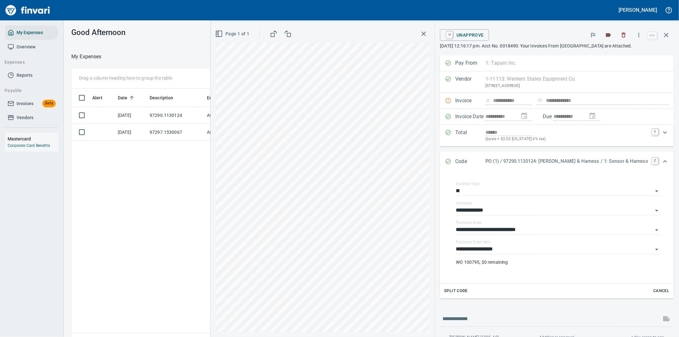
click at [181, 112] on td "97290.1130124" at bounding box center [175, 115] width 57 height 17
click at [189, 114] on td "97290.1130124" at bounding box center [175, 115] width 57 height 17
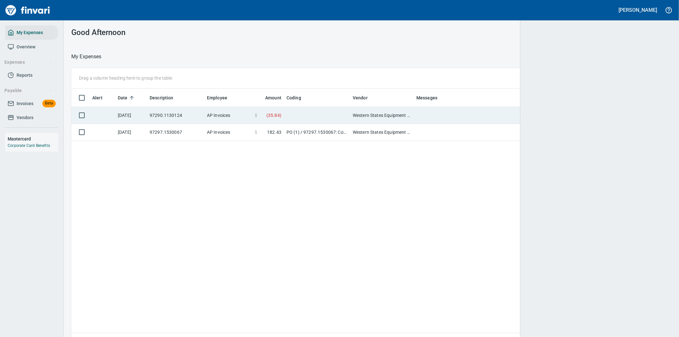
click at [306, 116] on td at bounding box center [317, 115] width 66 height 17
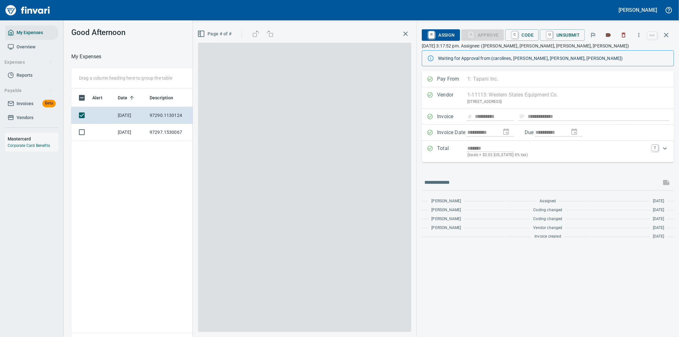
scroll to position [256, 431]
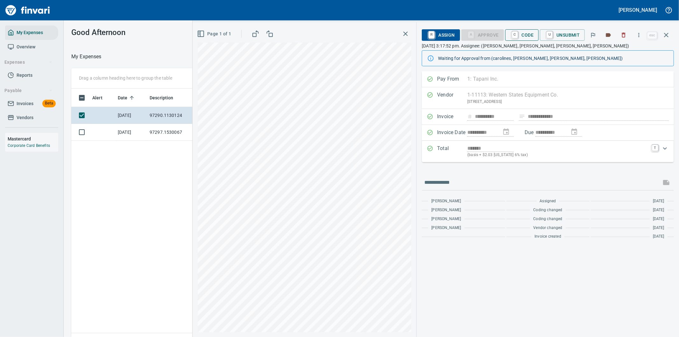
click at [525, 32] on span "C Code" at bounding box center [522, 35] width 24 height 11
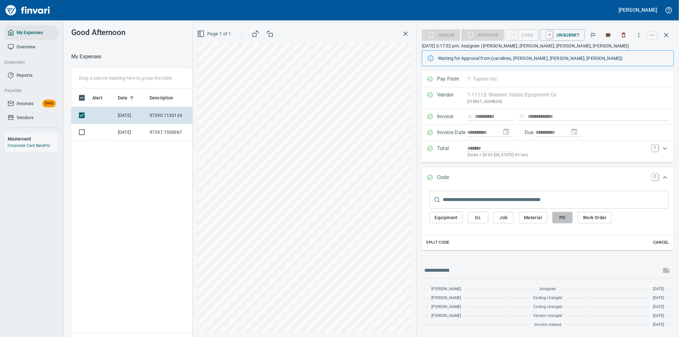
click at [565, 217] on span "PO" at bounding box center [563, 218] width 10 height 8
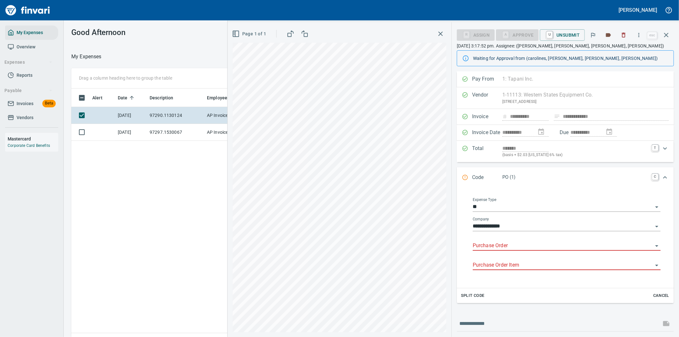
click at [497, 240] on div "Purchase Order" at bounding box center [567, 243] width 188 height 14
click at [540, 266] on li "97290.1130124: Sensor & Harness" at bounding box center [564, 262] width 182 height 15
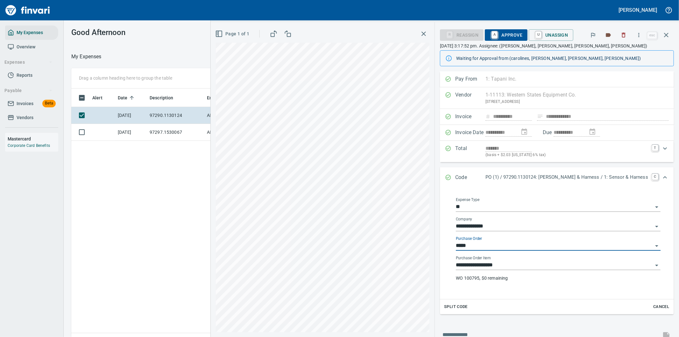
type input "**********"
click at [517, 267] on input "**********" at bounding box center [554, 265] width 197 height 9
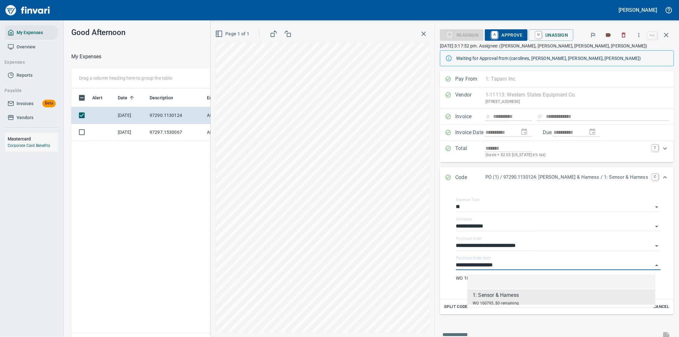
click at [523, 36] on span "A Approve" at bounding box center [506, 35] width 32 height 11
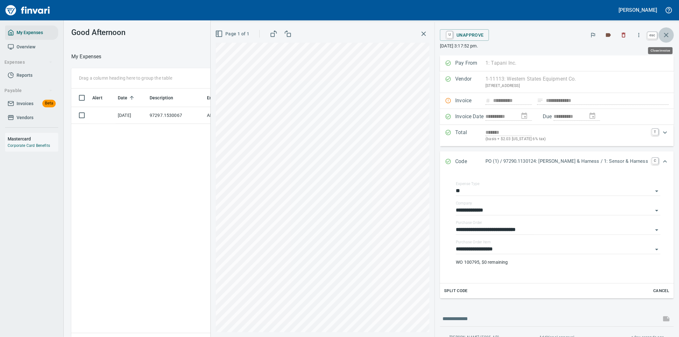
click at [667, 33] on icon "button" at bounding box center [667, 35] width 8 height 8
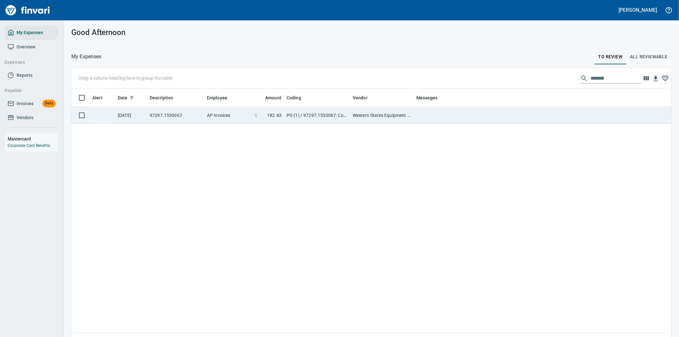
scroll to position [256, 590]
click at [352, 116] on td "Western States Equipment Co. (1-11113)" at bounding box center [382, 115] width 64 height 17
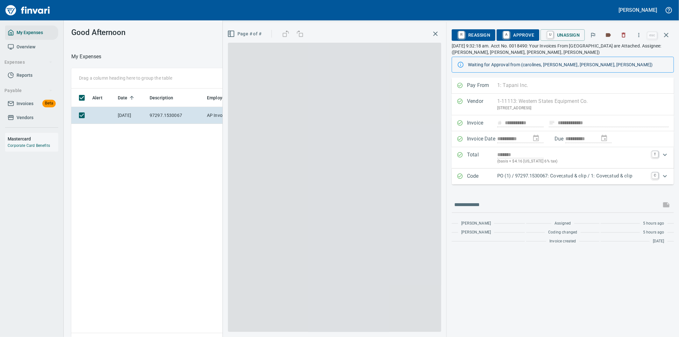
scroll to position [256, 431]
click at [558, 176] on p "PO (1) / 97297.1530067: Cover,stud & clip / 1: Cover,stud & clip" at bounding box center [572, 175] width 151 height 7
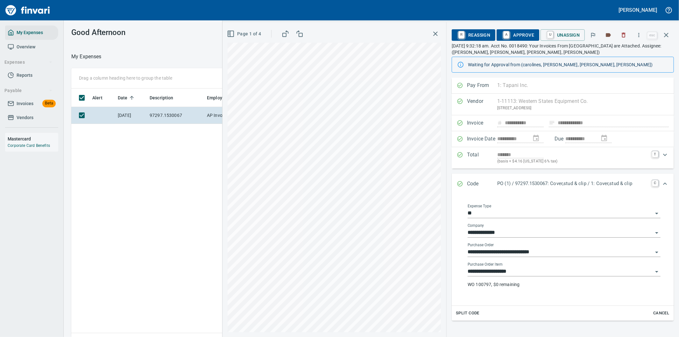
click at [492, 273] on input "**********" at bounding box center [560, 271] width 185 height 9
click at [460, 250] on div "**********" at bounding box center [565, 248] width 210 height 104
click at [642, 33] on icon "button" at bounding box center [639, 35] width 6 height 6
click at [632, 52] on span "Download" at bounding box center [638, 54] width 61 height 8
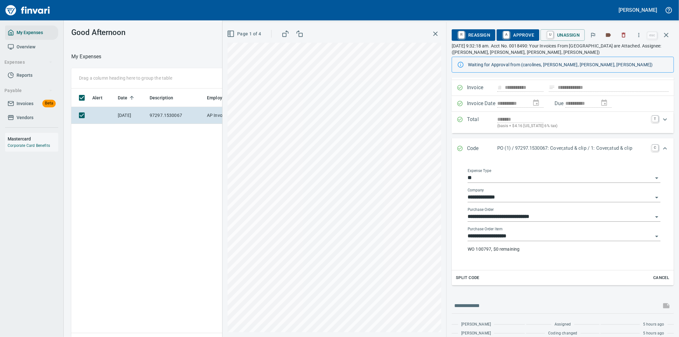
scroll to position [52, 0]
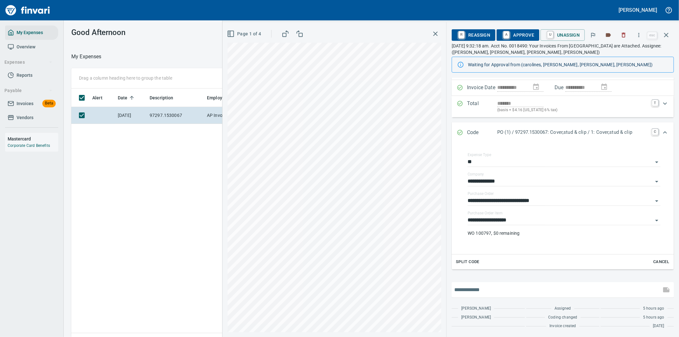
click at [480, 289] on input "text" at bounding box center [556, 290] width 204 height 10
type input "**********"
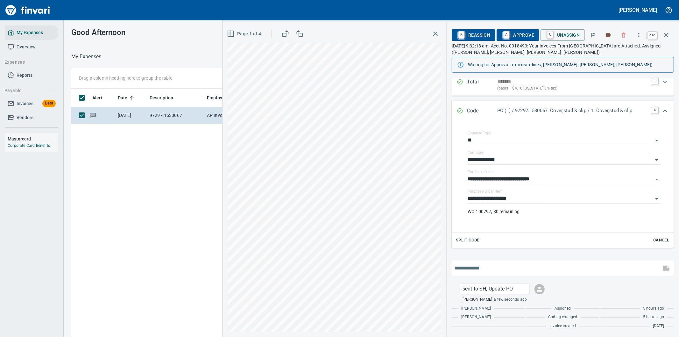
scroll to position [256, 431]
click at [665, 34] on icon "button" at bounding box center [667, 35] width 8 height 8
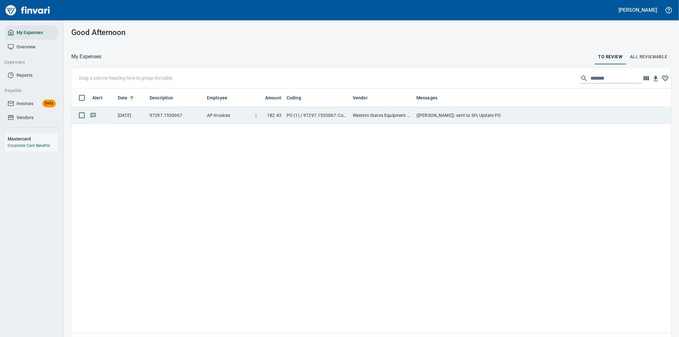
scroll to position [256, 590]
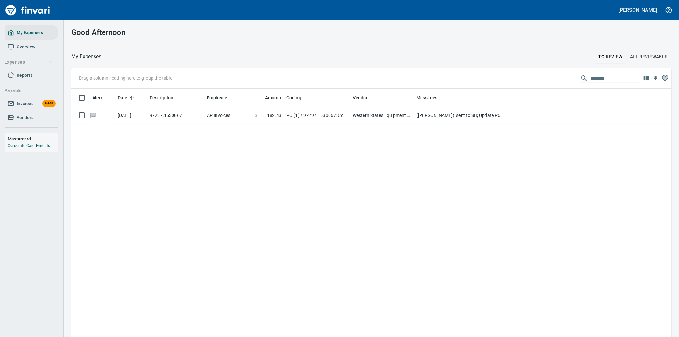
drag, startPoint x: 610, startPoint y: 78, endPoint x: 538, endPoint y: 78, distance: 71.3
click at [554, 79] on div "Drag a column heading here to group the table *******" at bounding box center [371, 78] width 600 height 20
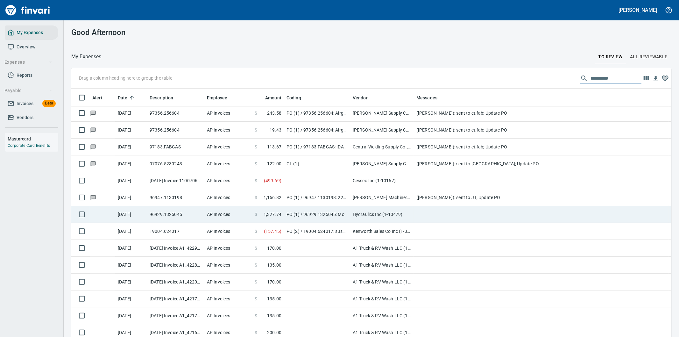
scroll to position [778, 0]
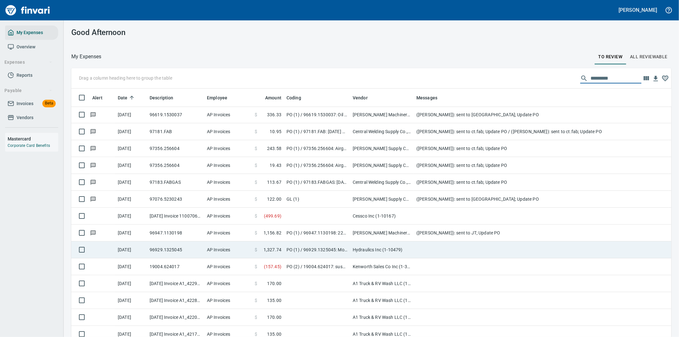
click at [369, 250] on td "Hydraulics Inc (1-10479)" at bounding box center [382, 249] width 64 height 17
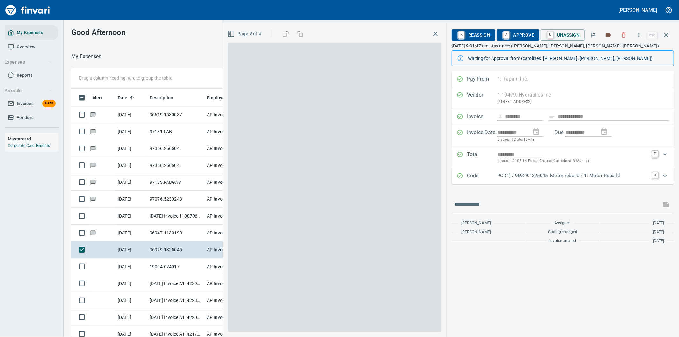
scroll to position [256, 425]
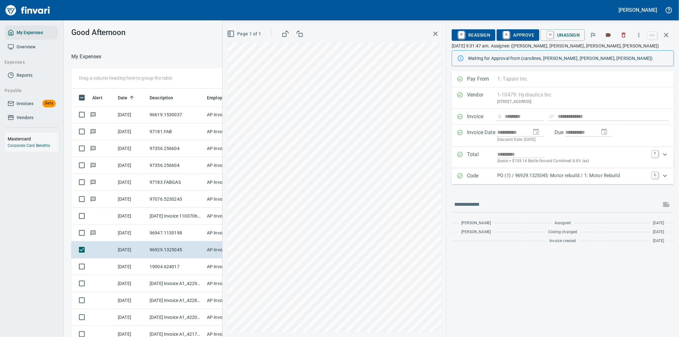
click at [566, 176] on p "PO (1) / 96929.1325045: Motor rebuild / 1: Motor Rebuild" at bounding box center [572, 175] width 151 height 7
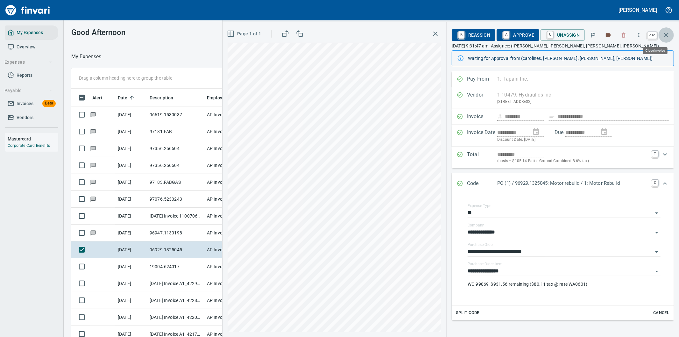
click at [667, 32] on icon "button" at bounding box center [667, 35] width 8 height 8
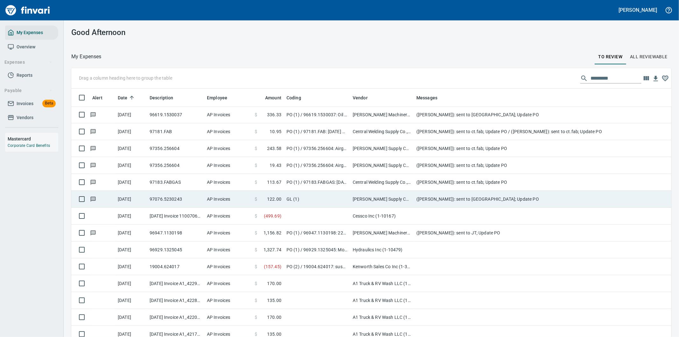
scroll to position [256, 584]
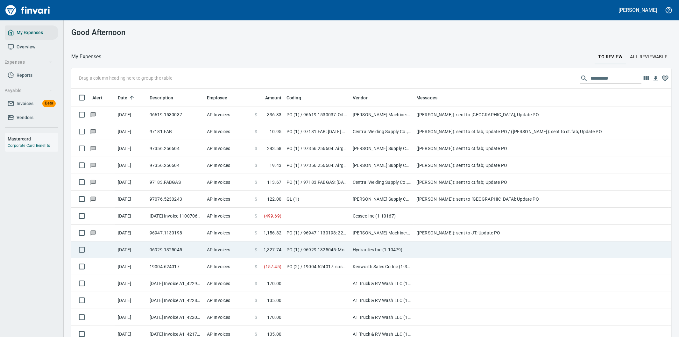
click at [441, 247] on td at bounding box center [541, 249] width 255 height 17
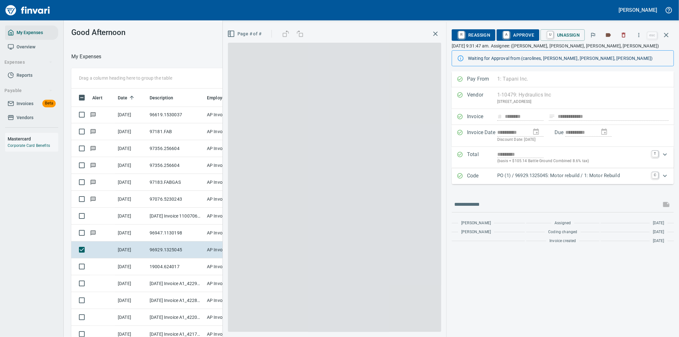
scroll to position [256, 425]
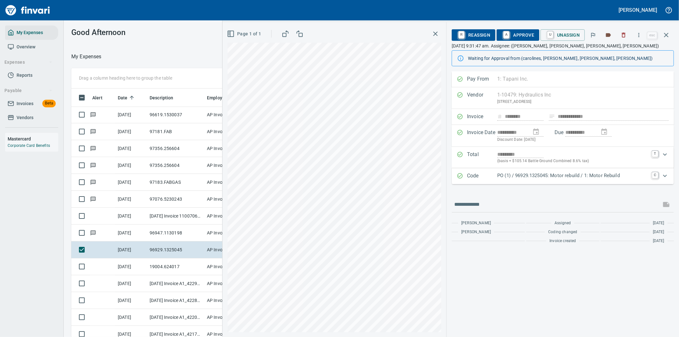
click at [557, 175] on p "PO (1) / 96929.1325045: Motor rebuild / 1: Motor Rebuild" at bounding box center [572, 175] width 151 height 7
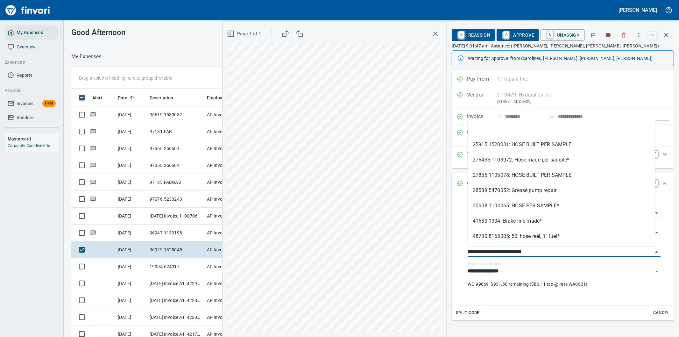
drag, startPoint x: 504, startPoint y: 253, endPoint x: 446, endPoint y: 253, distance: 57.6
click at [446, 253] on div "**********" at bounding box center [451, 179] width 457 height 315
click at [639, 32] on icon "button" at bounding box center [639, 35] width 6 height 6
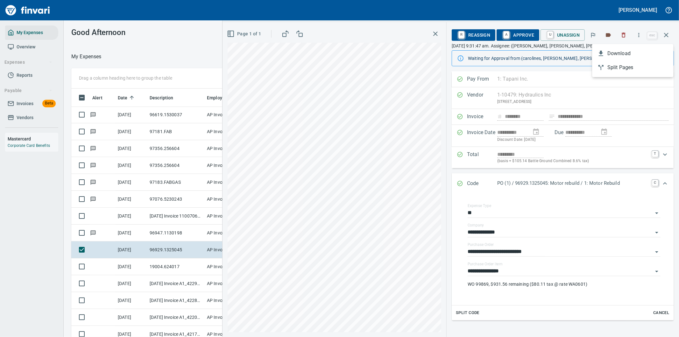
click at [625, 52] on span "Download" at bounding box center [638, 54] width 61 height 8
click at [620, 45] on span "Download" at bounding box center [637, 42] width 46 height 4
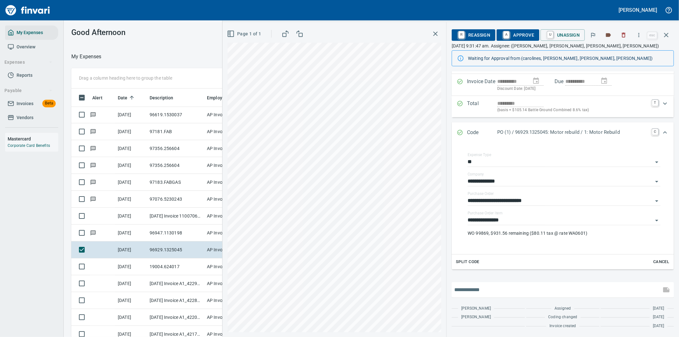
click at [499, 285] on input "text" at bounding box center [556, 290] width 204 height 10
type input "**********"
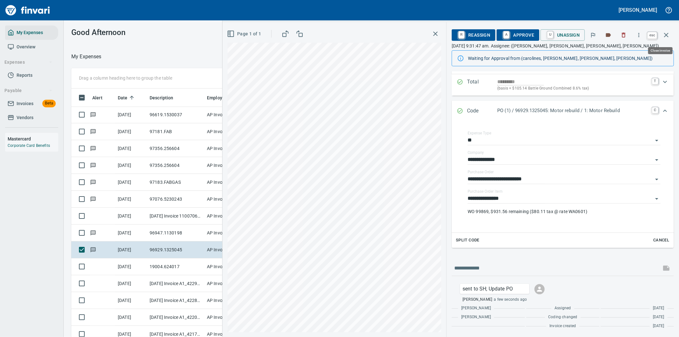
scroll to position [256, 425]
click at [667, 35] on icon "button" at bounding box center [666, 35] width 4 height 4
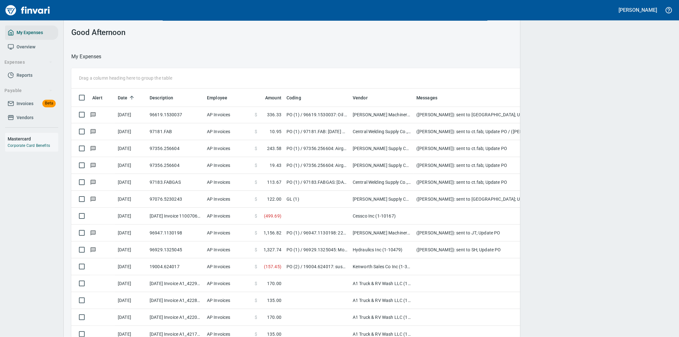
scroll to position [256, 584]
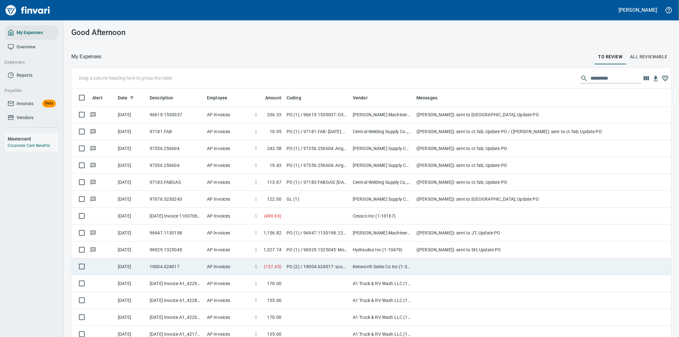
click at [441, 267] on td at bounding box center [541, 266] width 255 height 17
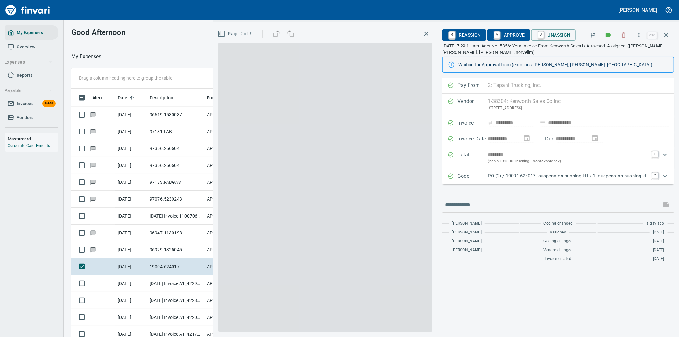
scroll to position [256, 425]
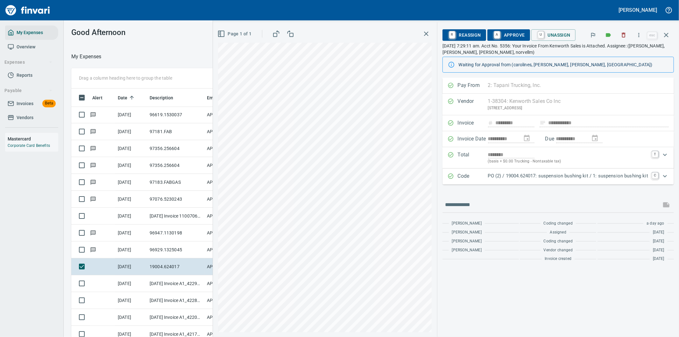
click at [514, 179] on p "PO (2) / 19004.624017: suspension bushing kit / 1: suspension bushing kit" at bounding box center [568, 175] width 160 height 7
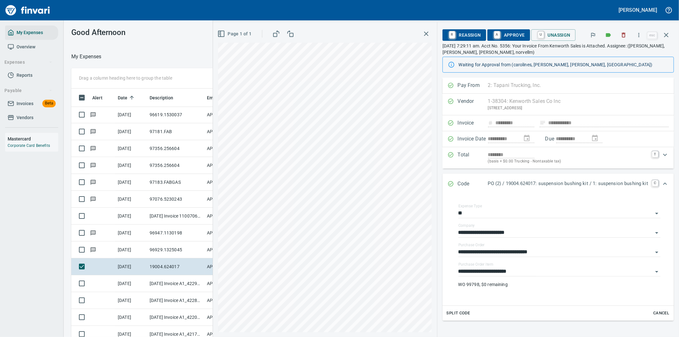
click at [506, 33] on span "A Approve" at bounding box center [509, 35] width 32 height 11
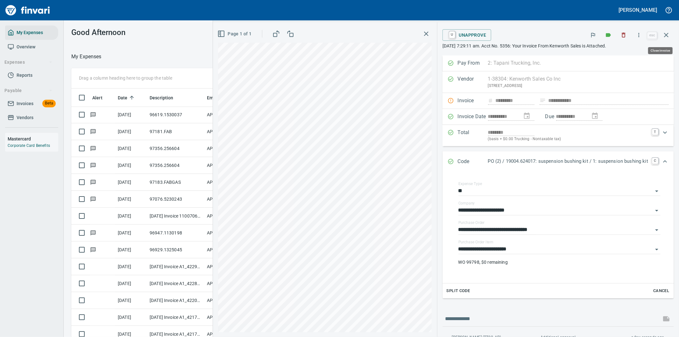
click at [665, 34] on icon "button" at bounding box center [667, 35] width 8 height 8
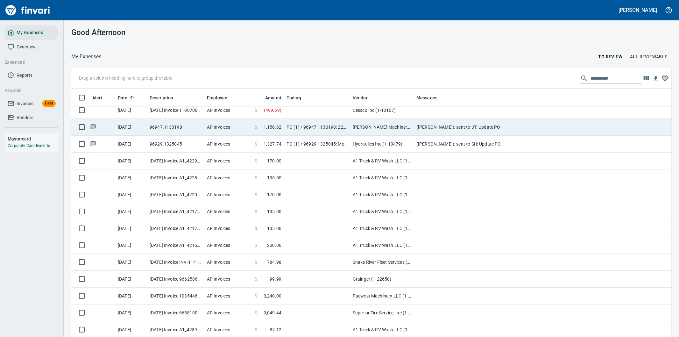
scroll to position [920, 0]
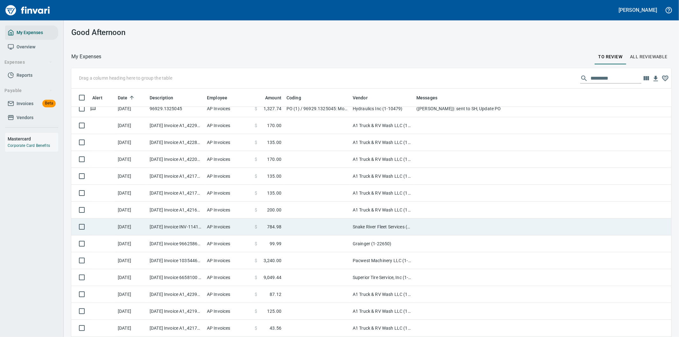
click at [425, 225] on td at bounding box center [541, 226] width 255 height 17
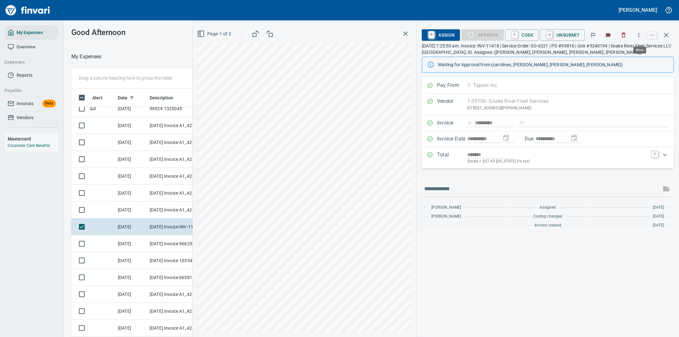
scroll to position [256, 425]
click at [638, 34] on icon "button" at bounding box center [639, 35] width 6 height 6
click at [623, 54] on span "Download" at bounding box center [638, 54] width 61 height 8
